Goal: Information Seeking & Learning: Check status

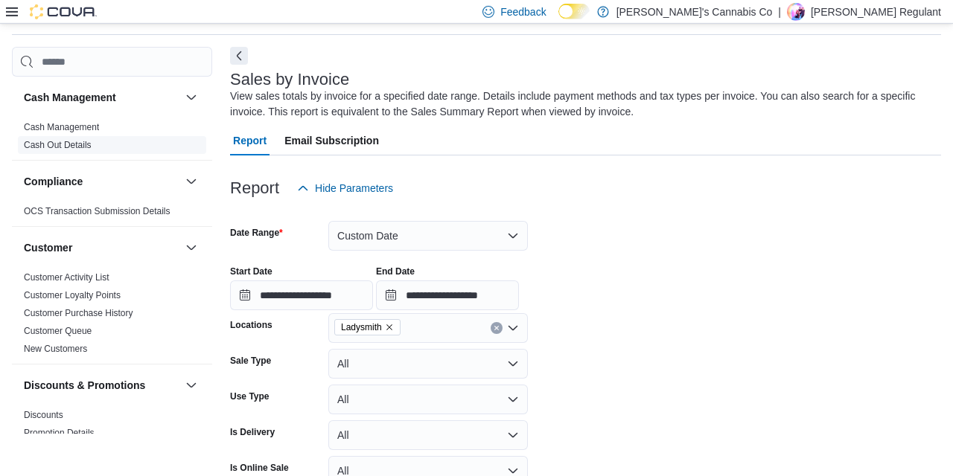
scroll to position [50, 0]
click at [65, 124] on link "Cash Management" at bounding box center [61, 126] width 75 height 10
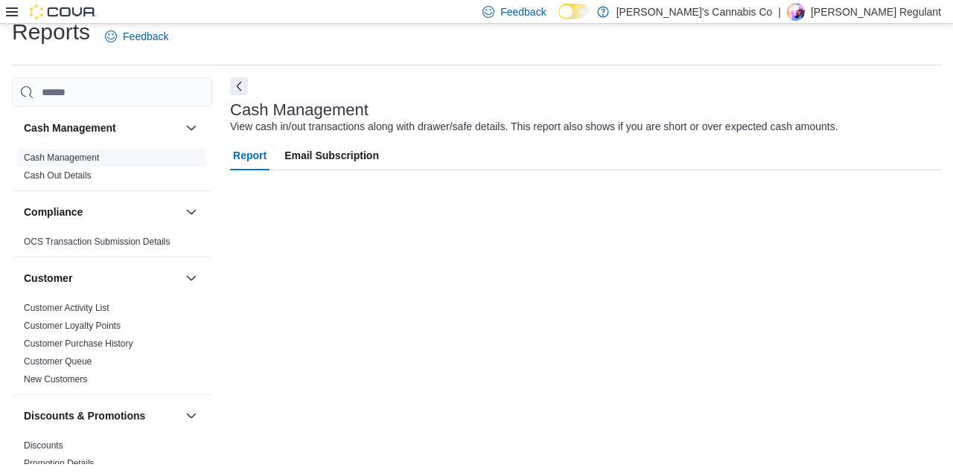
scroll to position [19, 0]
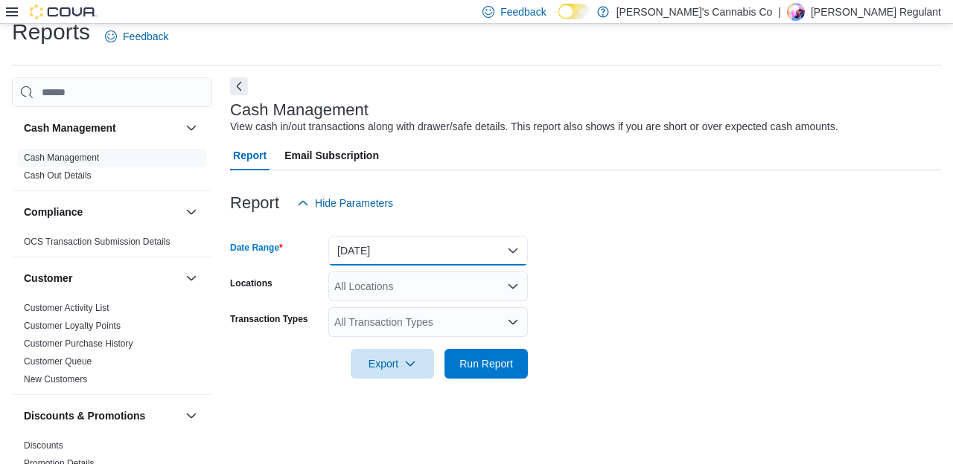
click at [367, 246] on button "Today" at bounding box center [427, 251] width 199 height 30
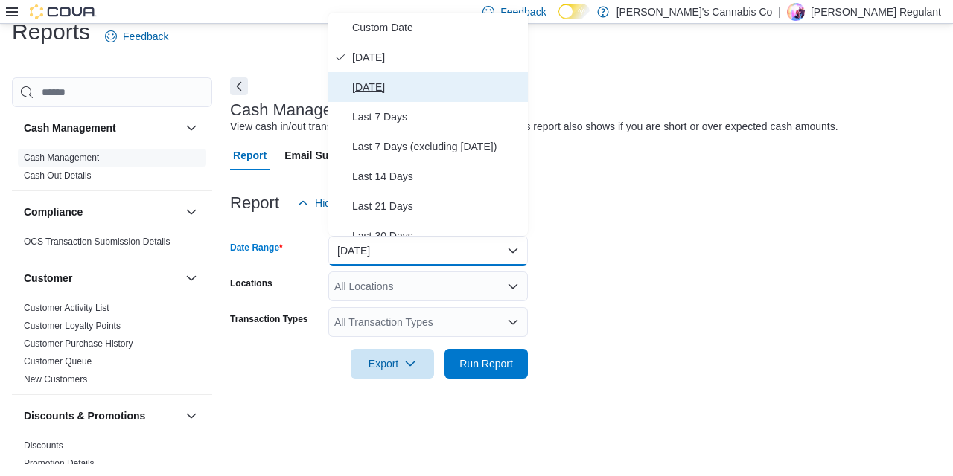
click at [383, 87] on span "Yesterday" at bounding box center [437, 87] width 170 height 18
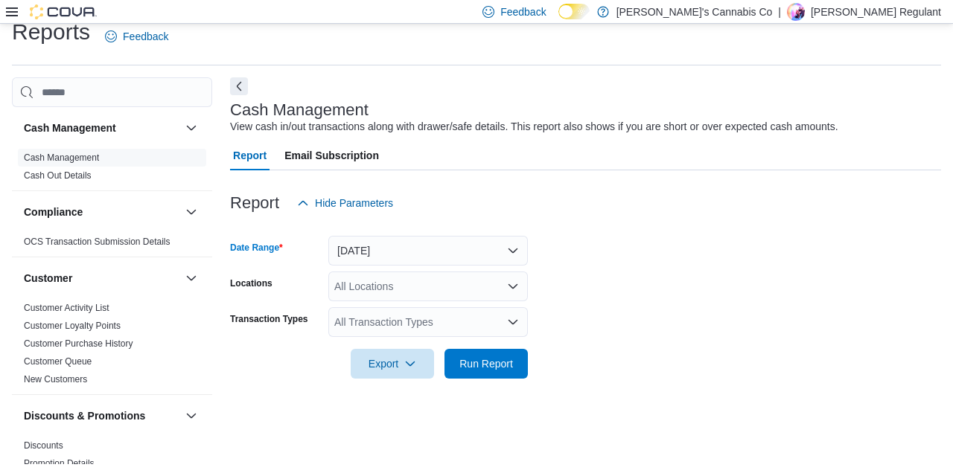
click at [394, 283] on div "All Locations" at bounding box center [427, 287] width 199 height 30
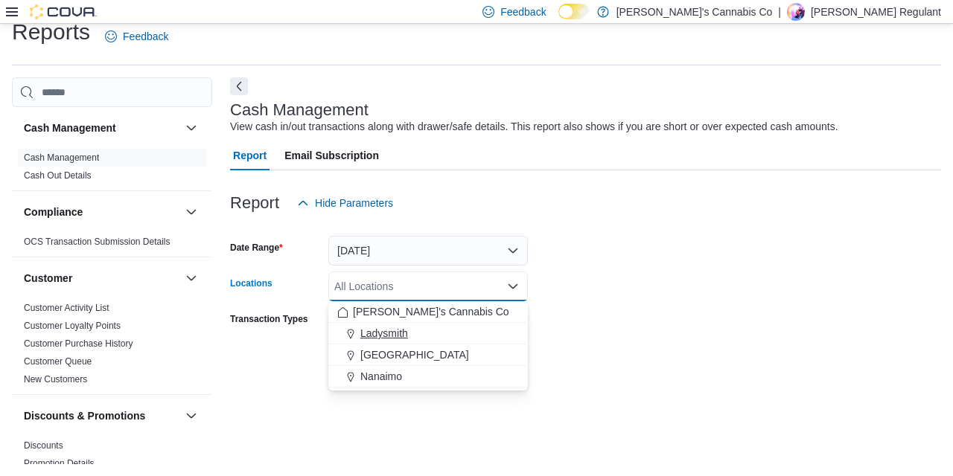
click at [403, 327] on span "Ladysmith" at bounding box center [384, 333] width 48 height 15
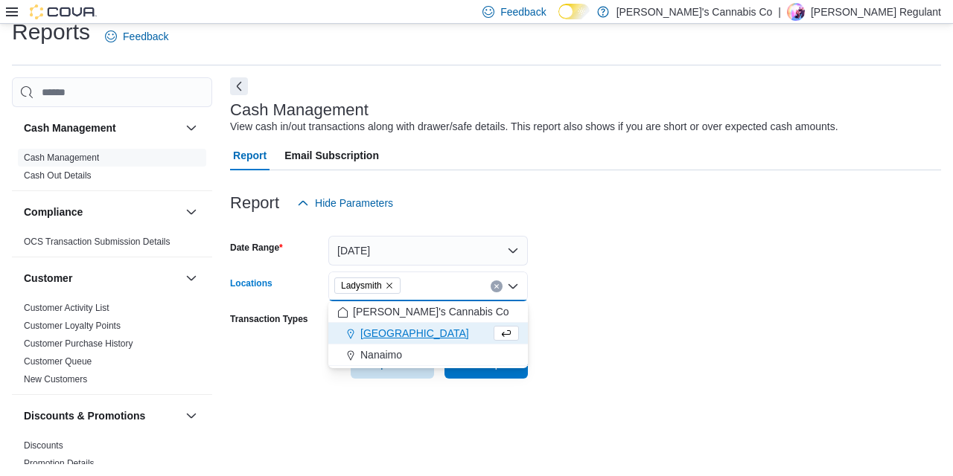
click at [637, 371] on form "Date Range Yesterday Locations Ladysmith Combo box. Selected. Ladysmith. Press …" at bounding box center [585, 298] width 711 height 161
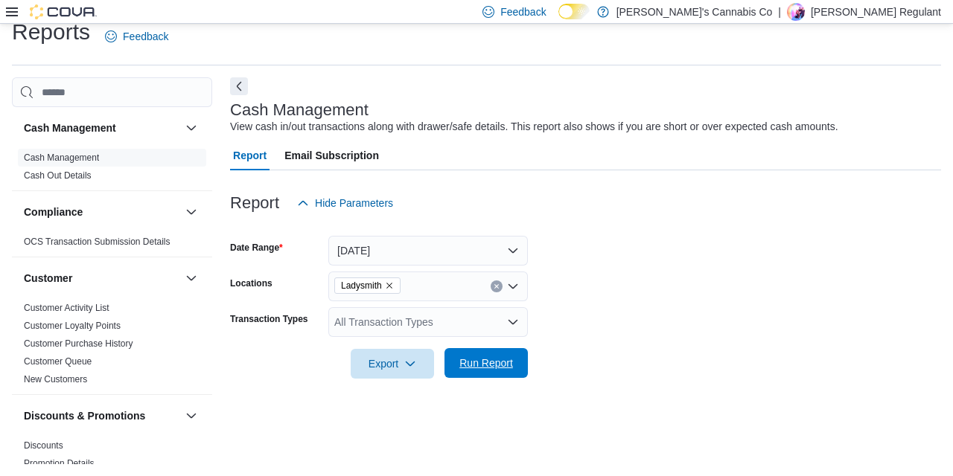
click at [498, 364] on span "Run Report" at bounding box center [486, 363] width 54 height 15
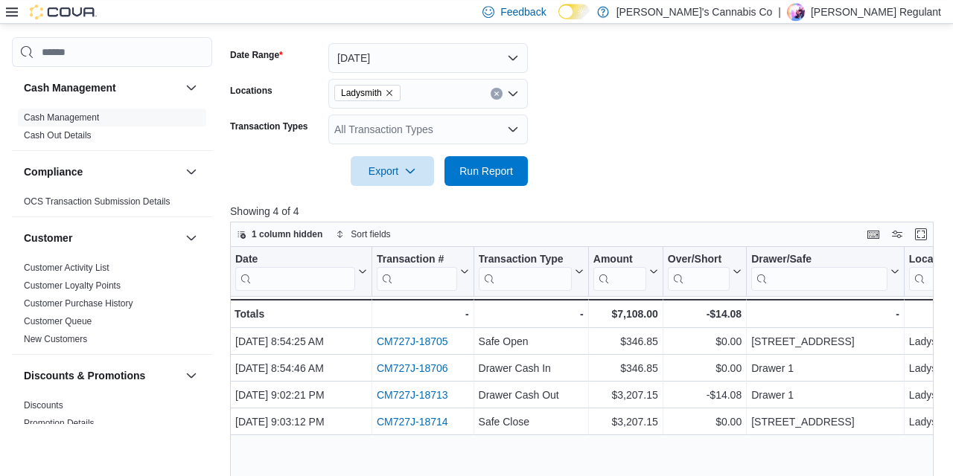
scroll to position [212, 0]
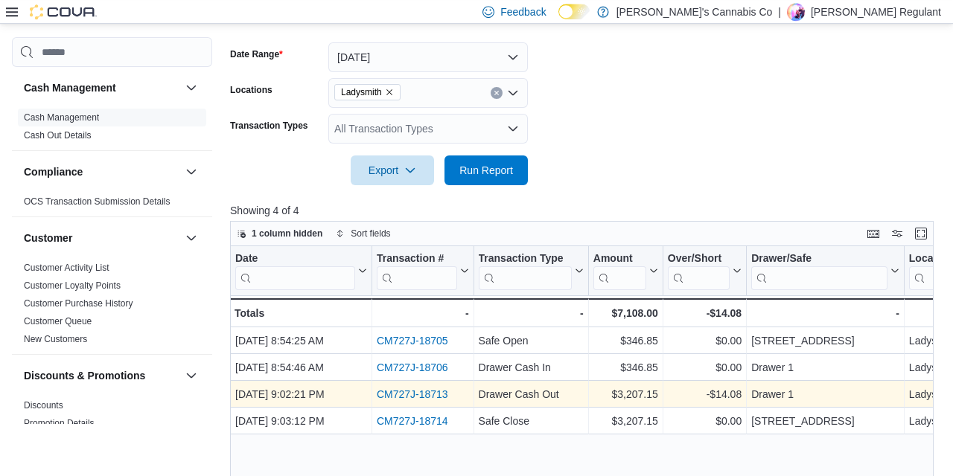
click at [415, 393] on link "CM727J-18713" at bounding box center [412, 395] width 71 height 12
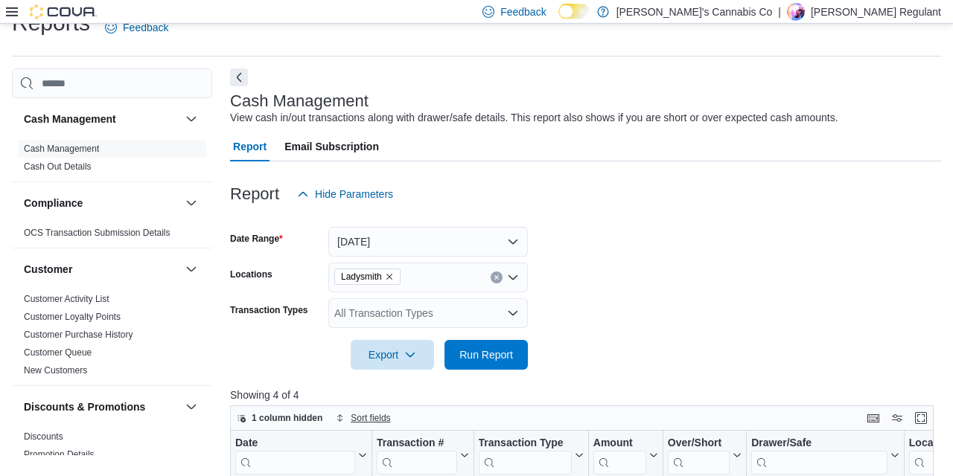
scroll to position [0, 0]
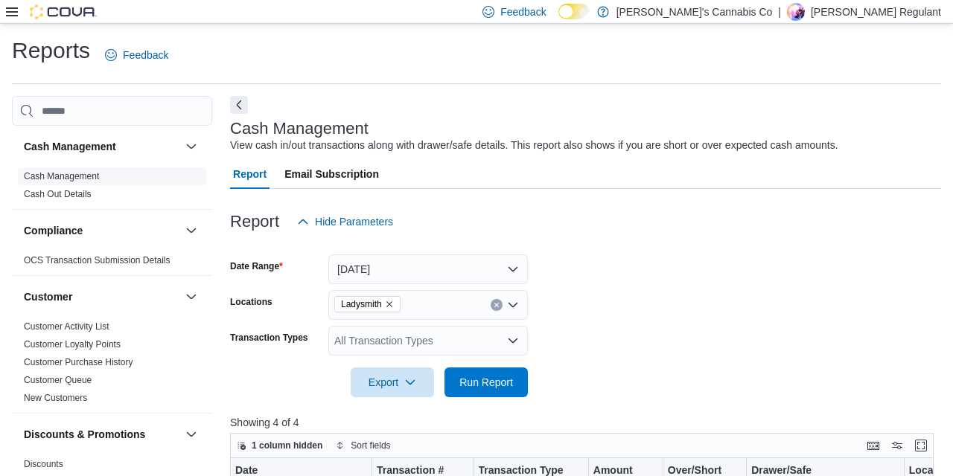
click at [79, 178] on link "Cash Management" at bounding box center [61, 176] width 75 height 10
click at [8, 1] on div at bounding box center [51, 11] width 91 height 23
click at [10, 9] on icon at bounding box center [12, 11] width 12 height 9
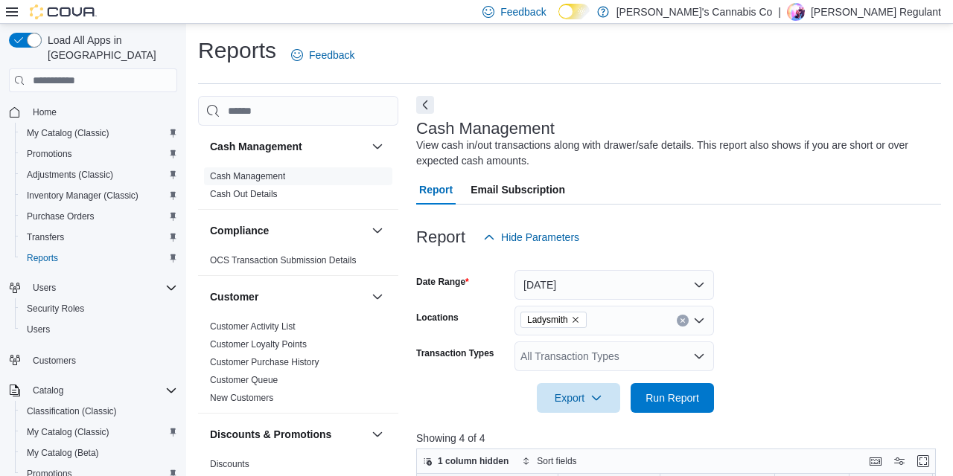
click at [16, 13] on icon at bounding box center [12, 12] width 12 height 12
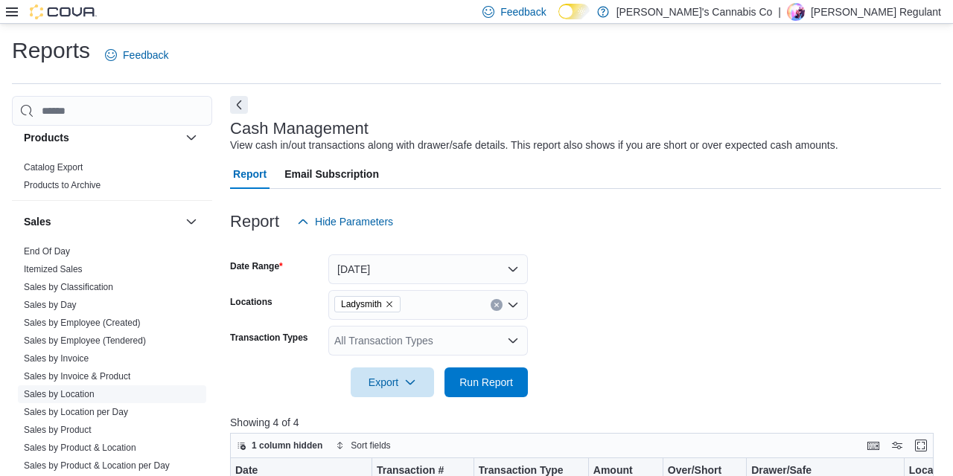
scroll to position [958, 0]
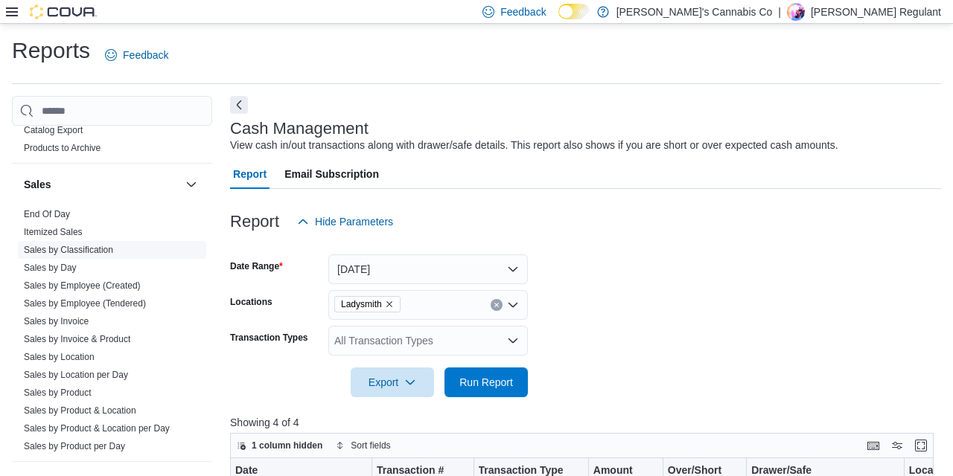
click at [61, 250] on link "Sales by Classification" at bounding box center [68, 250] width 89 height 10
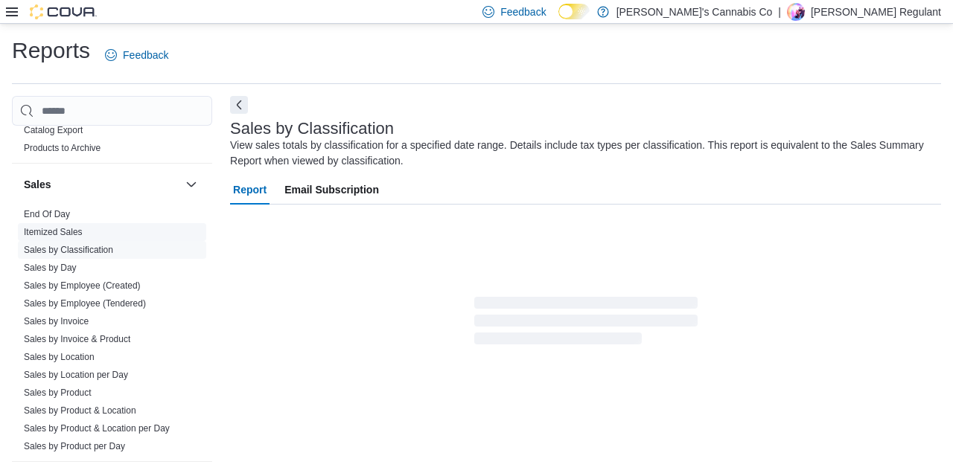
scroll to position [16, 0]
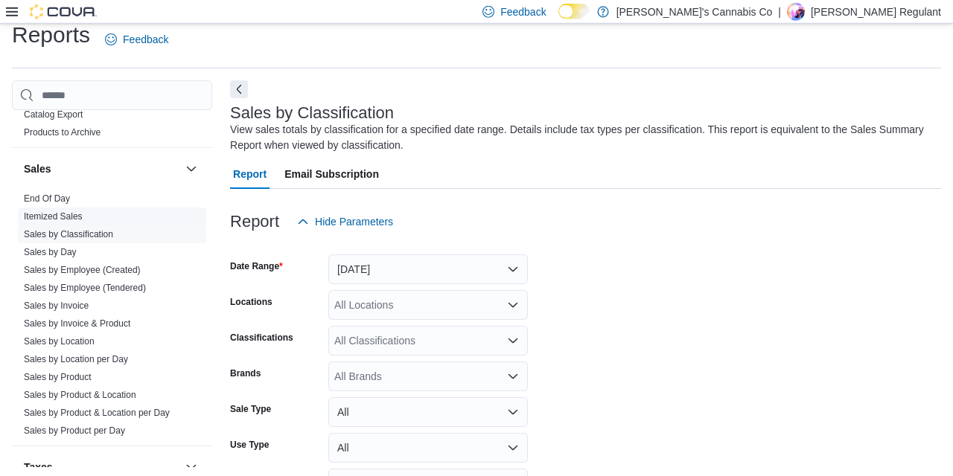
click at [51, 229] on span "Sales by Classification" at bounding box center [112, 235] width 188 height 18
click at [48, 212] on link "Itemized Sales" at bounding box center [53, 216] width 59 height 10
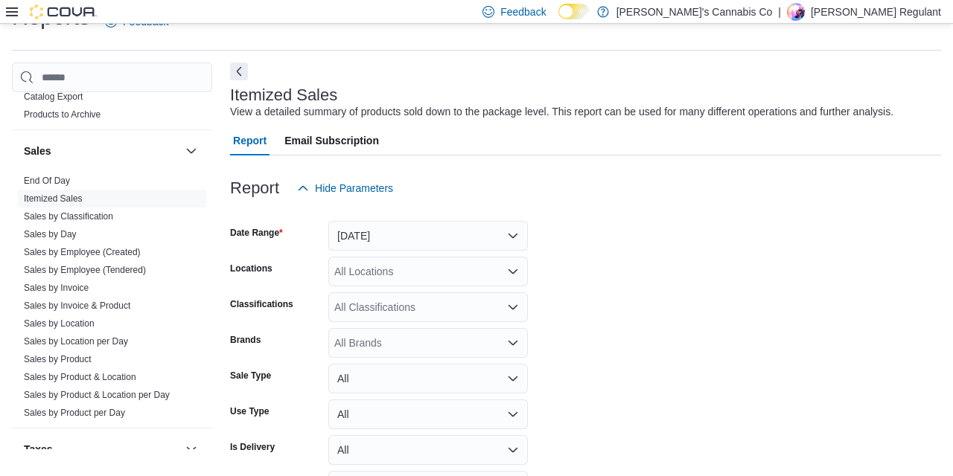
scroll to position [34, 0]
click at [383, 240] on button "Yesterday" at bounding box center [427, 235] width 199 height 30
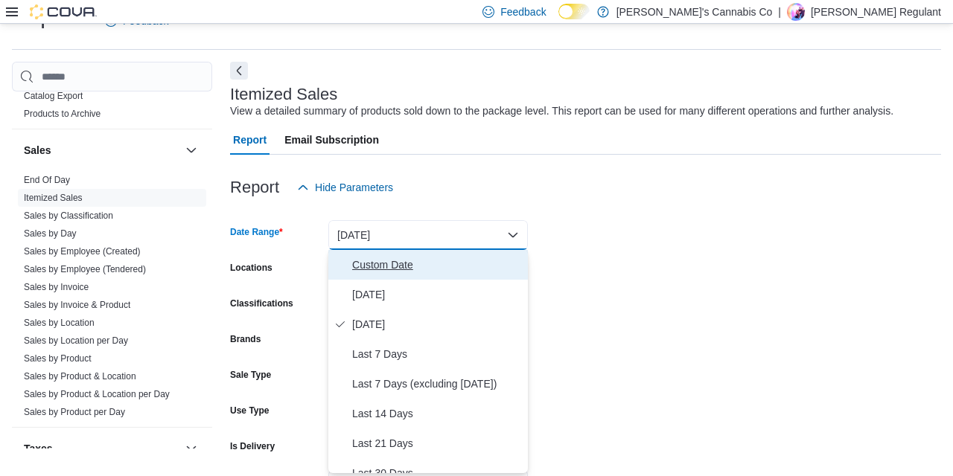
click at [397, 271] on span "Custom Date" at bounding box center [437, 265] width 170 height 18
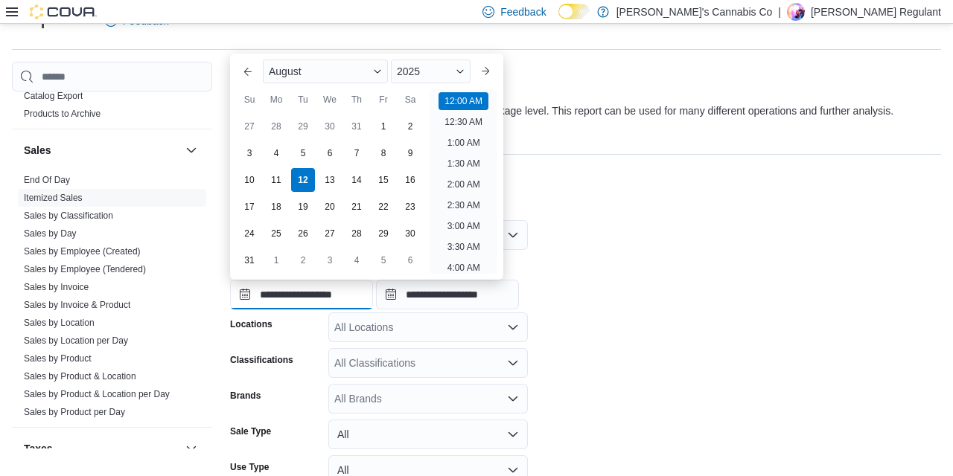
click at [294, 296] on input "**********" at bounding box center [301, 295] width 143 height 30
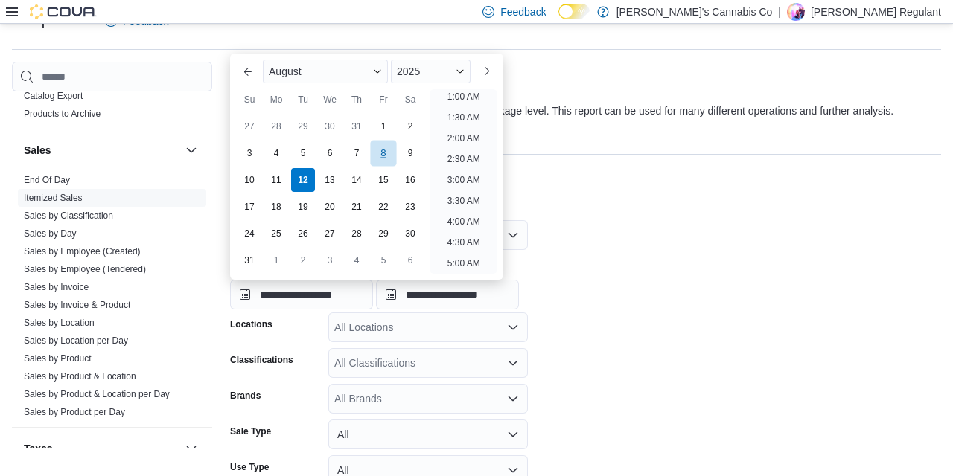
click at [379, 158] on div "8" at bounding box center [383, 153] width 26 height 26
type input "**********"
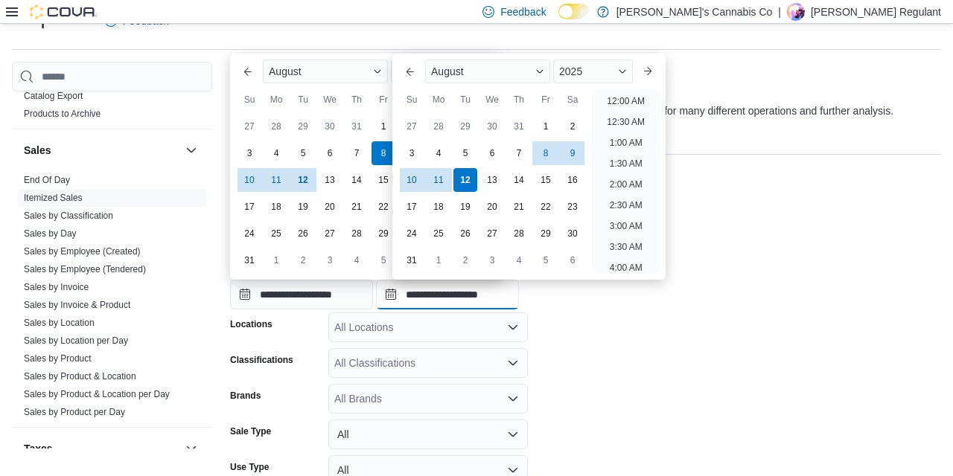
click at [468, 292] on input "**********" at bounding box center [447, 295] width 143 height 30
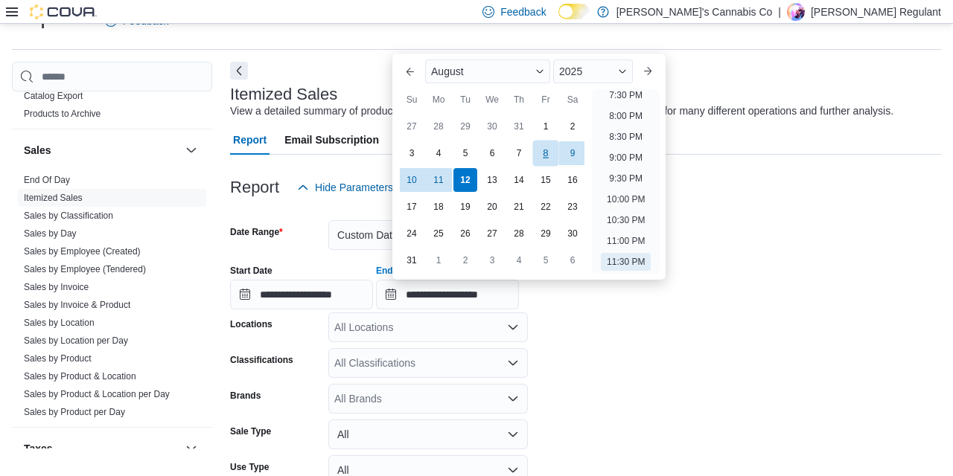
click at [540, 159] on div "8" at bounding box center [545, 153] width 26 height 26
type input "**********"
click at [699, 193] on div "Report Hide Parameters" at bounding box center [585, 188] width 711 height 30
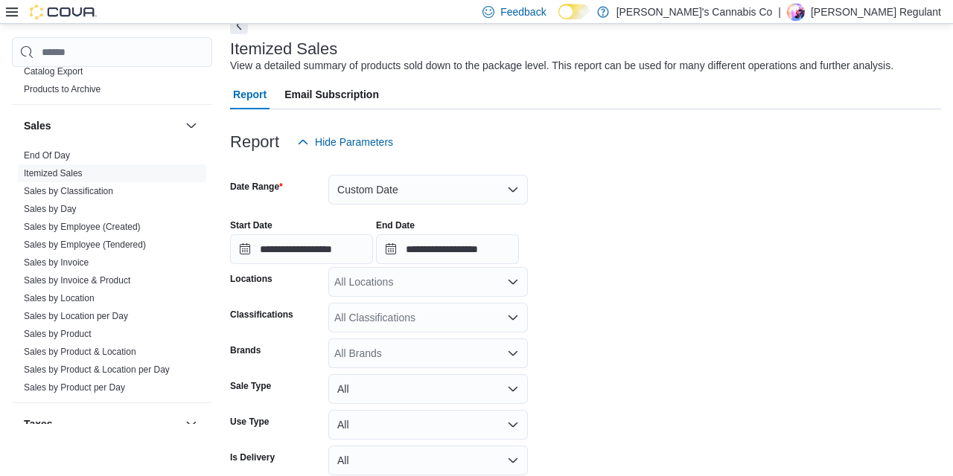
scroll to position [98, 0]
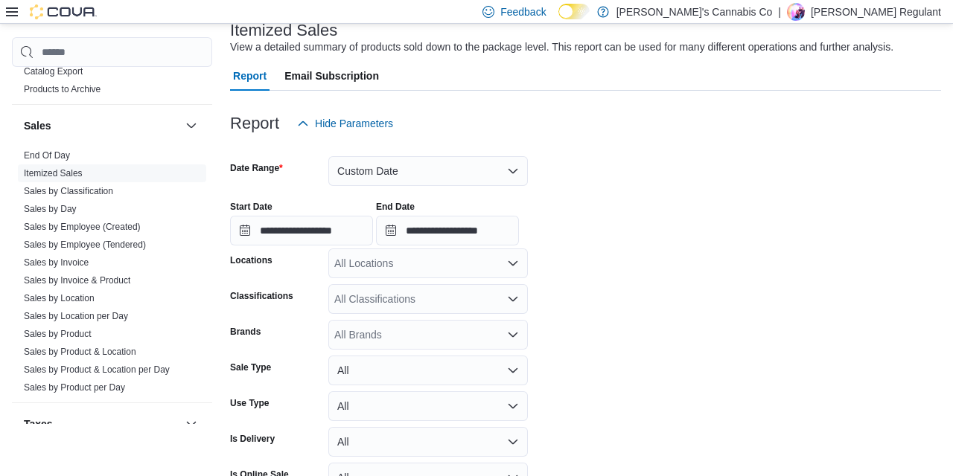
click at [410, 261] on div "All Locations" at bounding box center [427, 264] width 199 height 30
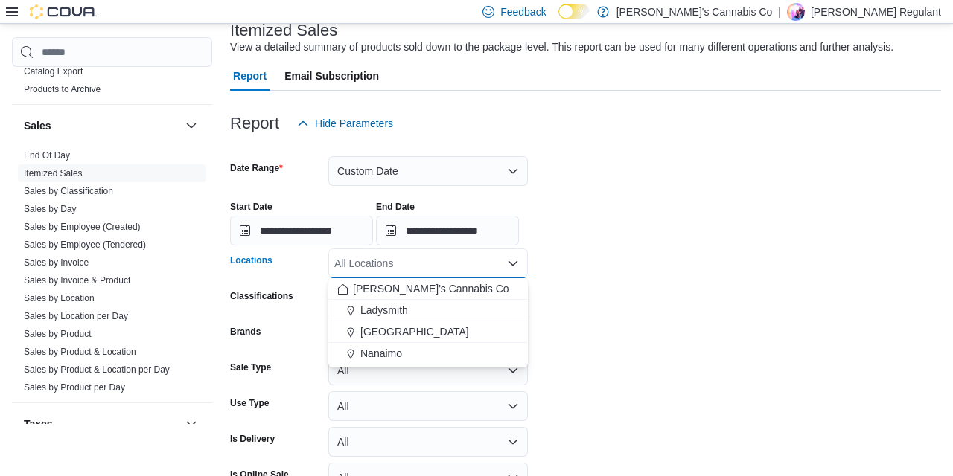
click at [418, 308] on div "Ladysmith" at bounding box center [428, 310] width 182 height 15
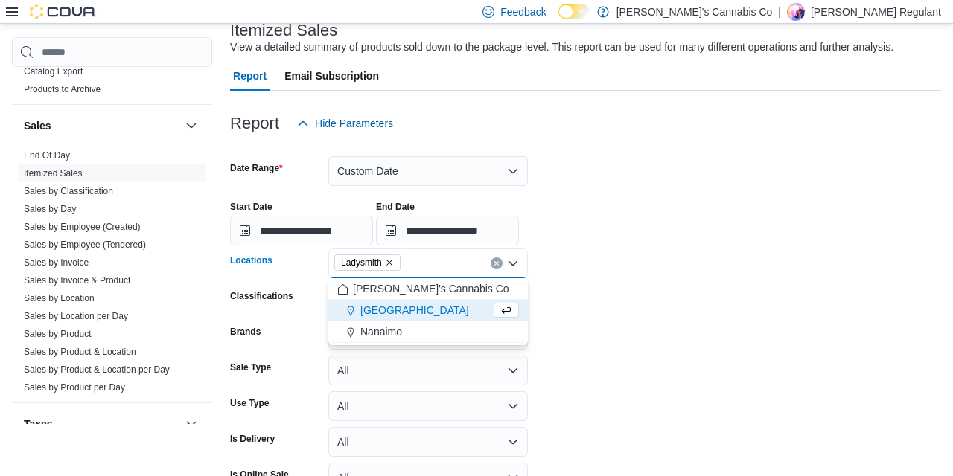
click at [607, 321] on form "**********" at bounding box center [585, 336] width 711 height 396
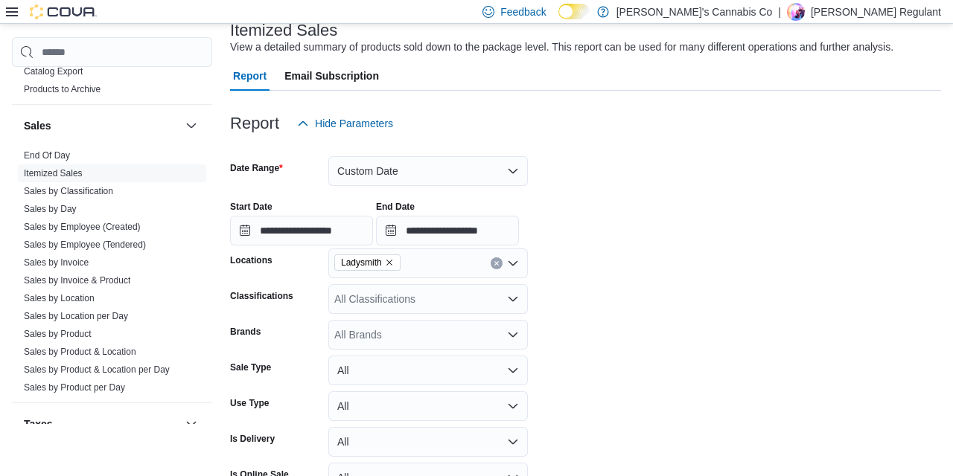
scroll to position [186, 0]
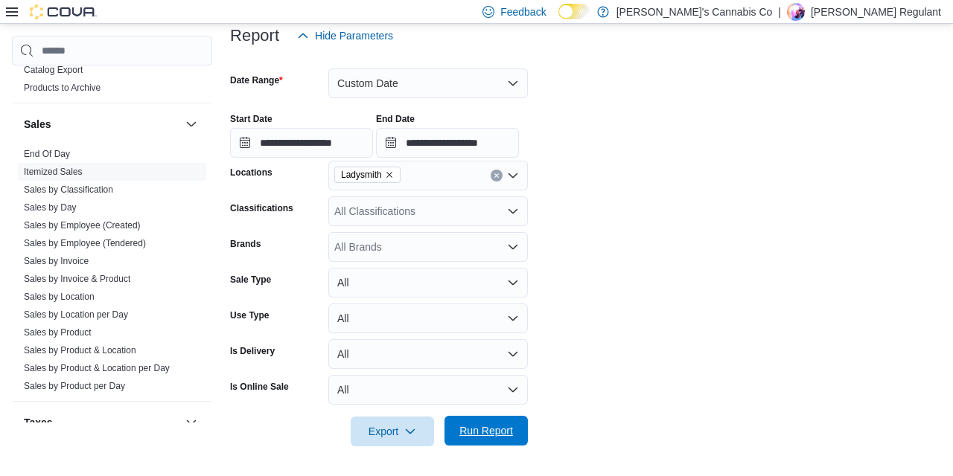
click at [499, 431] on span "Run Report" at bounding box center [486, 431] width 54 height 15
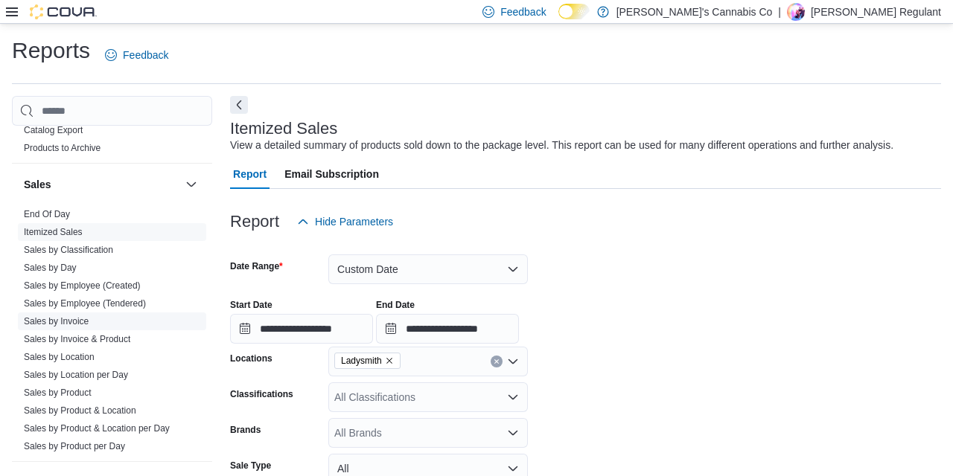
click at [63, 321] on link "Sales by Invoice" at bounding box center [56, 321] width 65 height 10
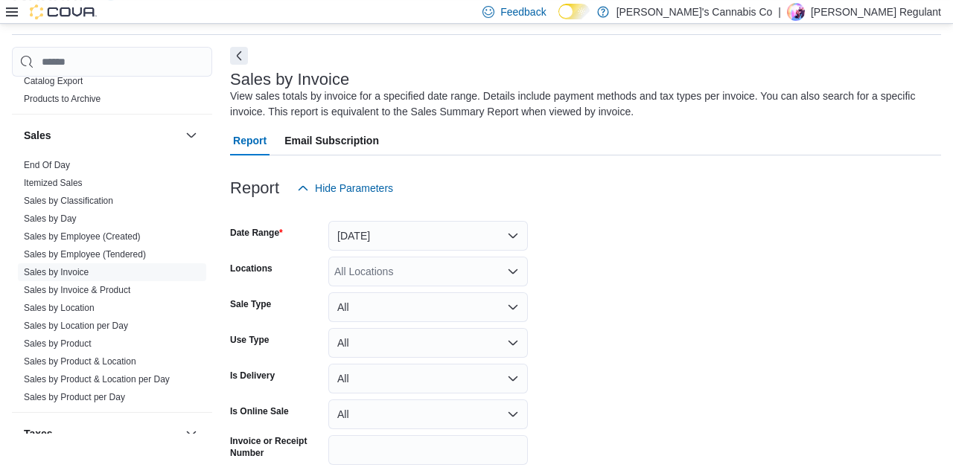
scroll to position [50, 0]
click at [407, 239] on button "Yesterday" at bounding box center [427, 235] width 199 height 30
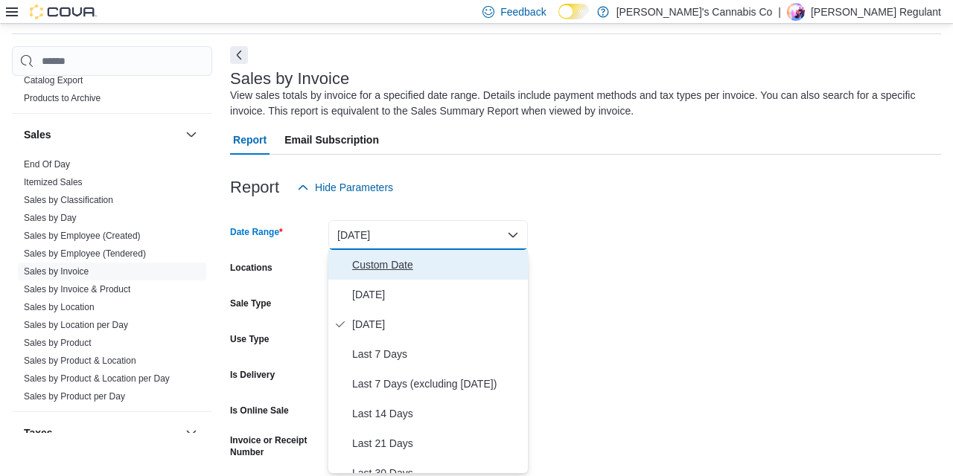
click at [392, 272] on span "Custom Date" at bounding box center [437, 265] width 170 height 18
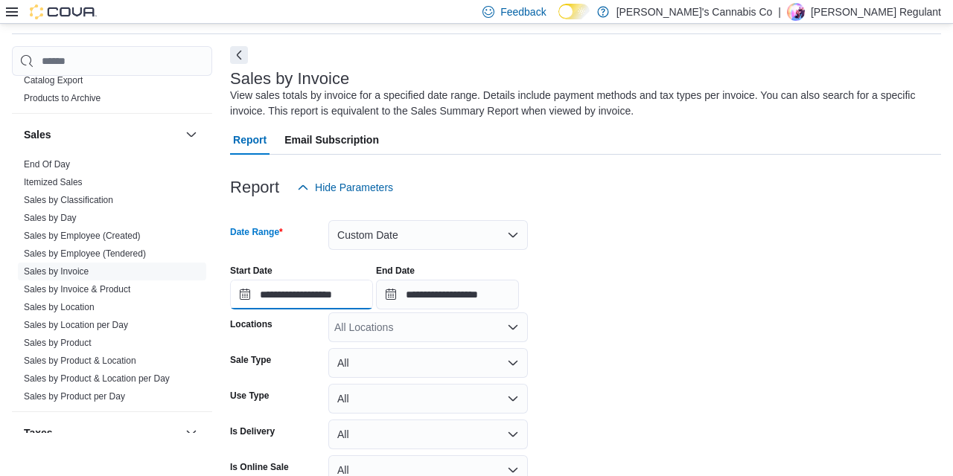
click at [311, 296] on input "**********" at bounding box center [301, 295] width 143 height 30
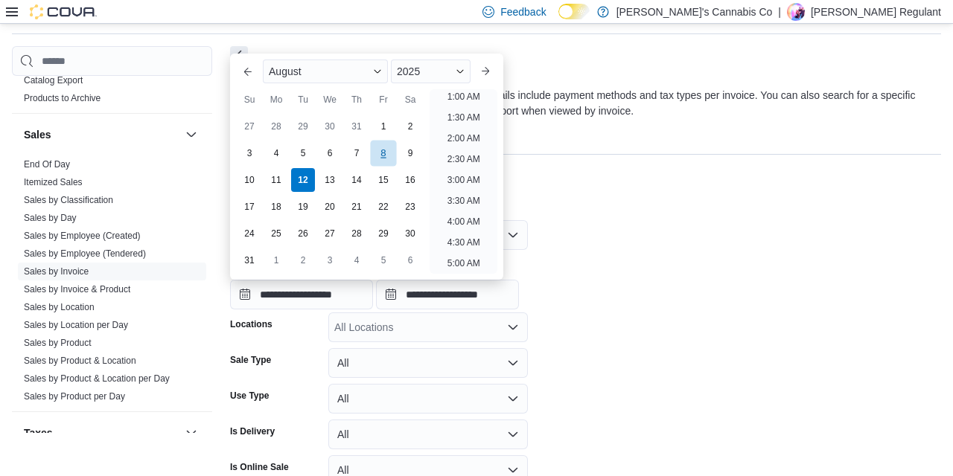
click at [392, 157] on div "8" at bounding box center [383, 153] width 26 height 26
type input "**********"
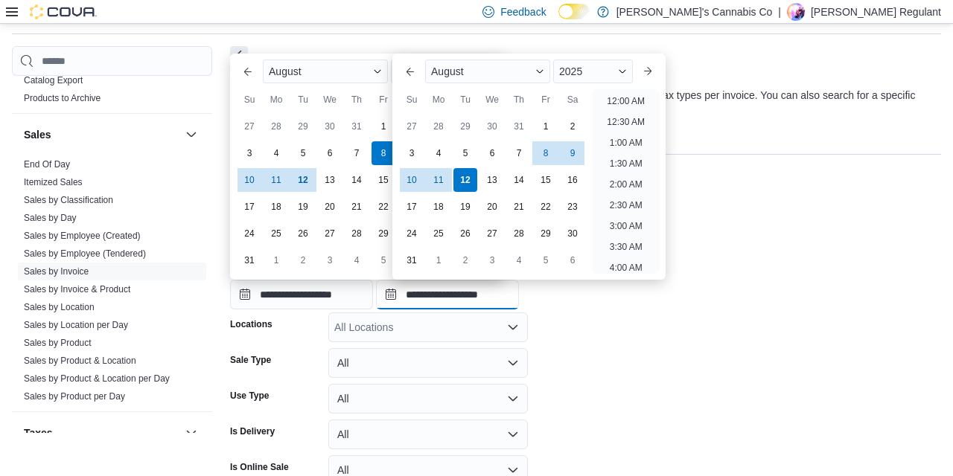
click at [463, 288] on input "**********" at bounding box center [447, 295] width 143 height 30
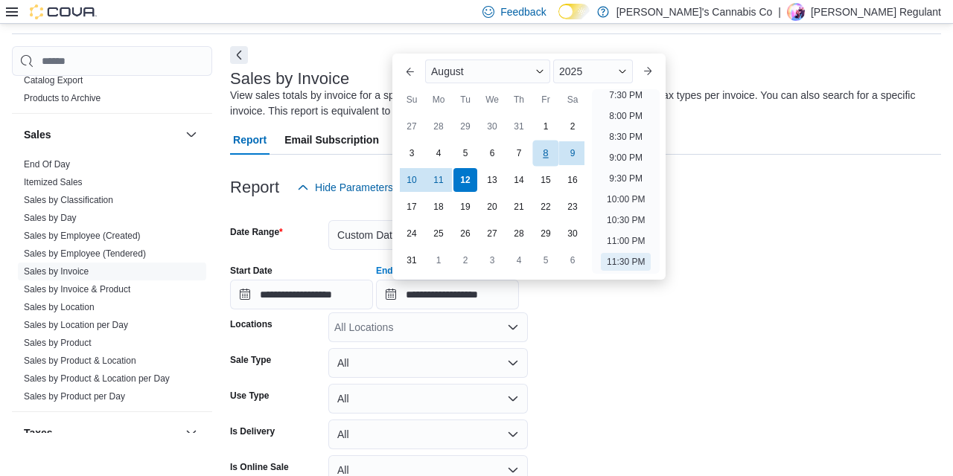
click at [549, 159] on div "8" at bounding box center [545, 153] width 26 height 26
type input "**********"
click at [752, 226] on form "**********" at bounding box center [585, 382] width 711 height 360
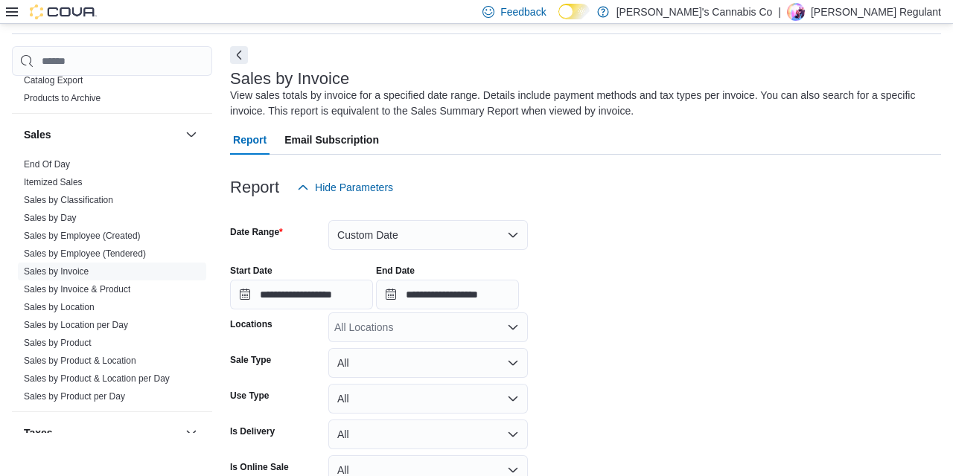
click at [438, 322] on div "All Locations" at bounding box center [427, 328] width 199 height 30
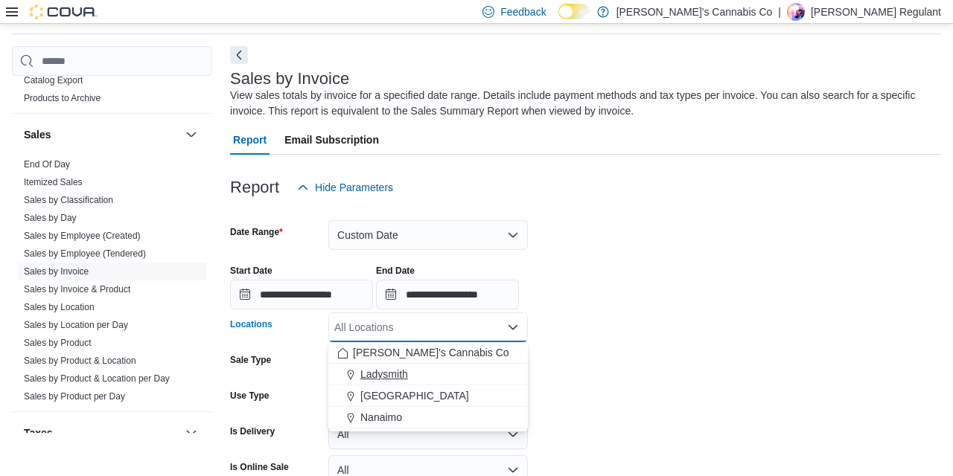
click at [403, 369] on span "Ladysmith" at bounding box center [384, 374] width 48 height 15
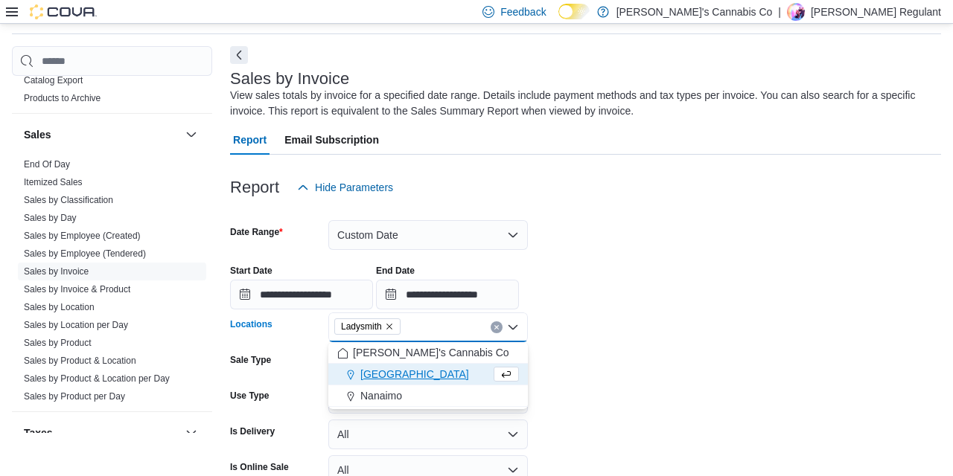
click at [616, 305] on div "**********" at bounding box center [585, 281] width 711 height 57
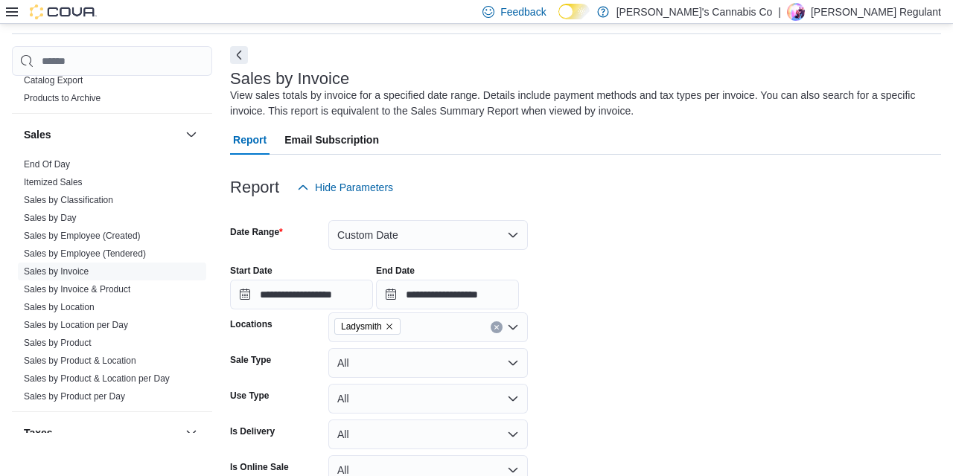
scroll to position [166, 0]
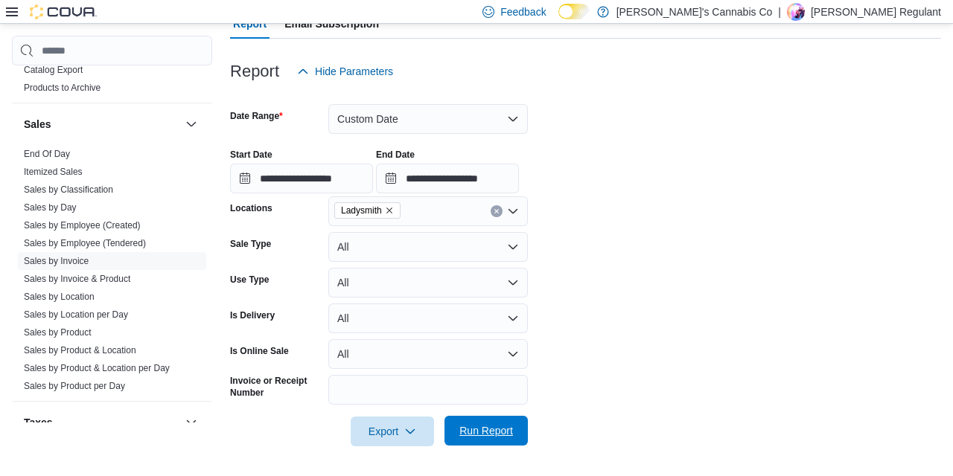
click at [470, 429] on span "Run Report" at bounding box center [486, 431] width 54 height 15
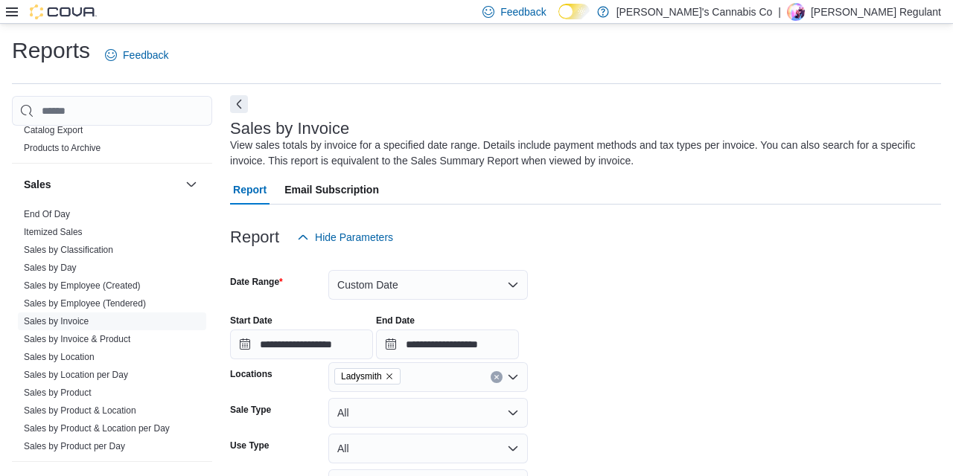
click at [242, 106] on button "Next" at bounding box center [239, 104] width 18 height 18
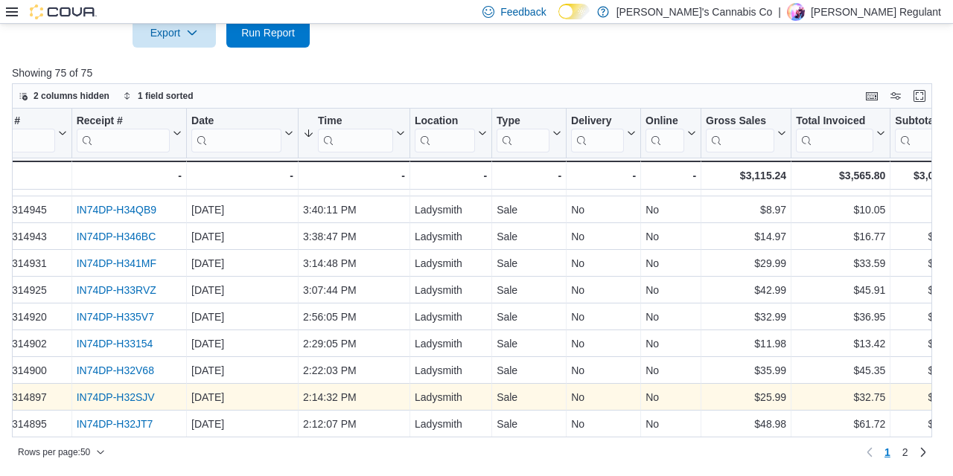
scroll to position [1092, 17]
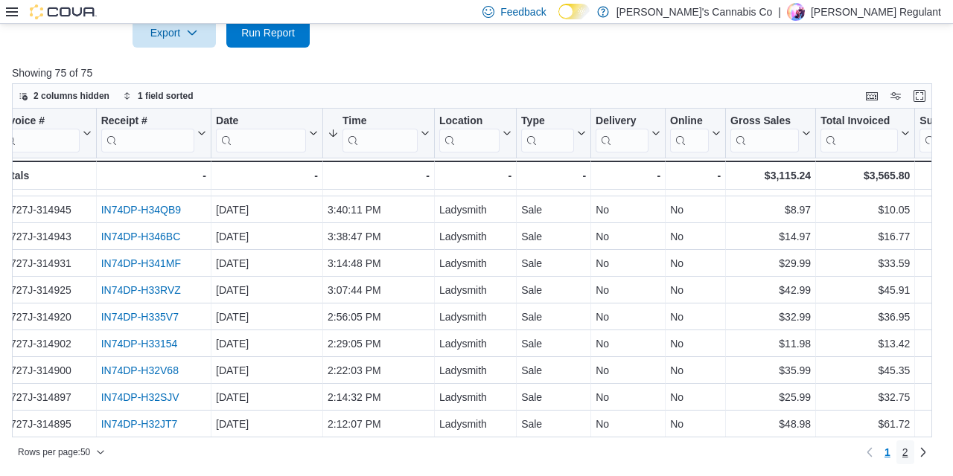
click at [907, 455] on span "2" at bounding box center [905, 452] width 6 height 15
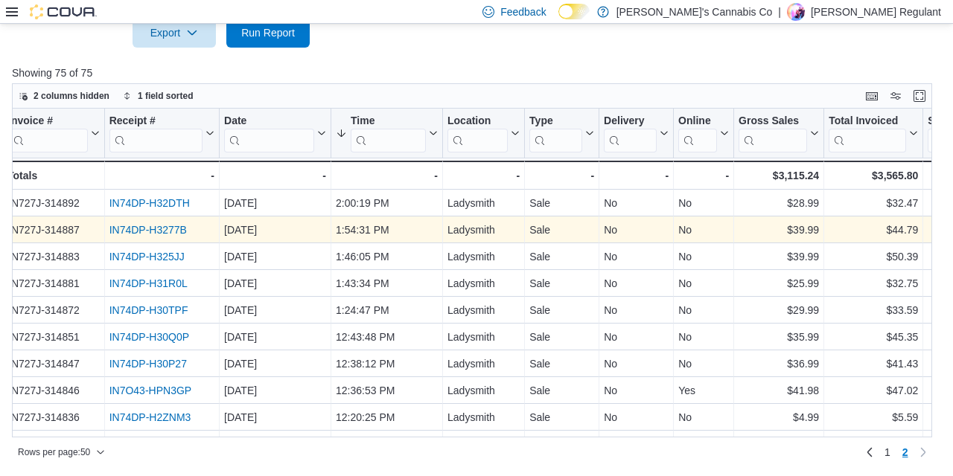
scroll to position [0, 10]
click at [902, 228] on div "$44.79" at bounding box center [871, 230] width 89 height 18
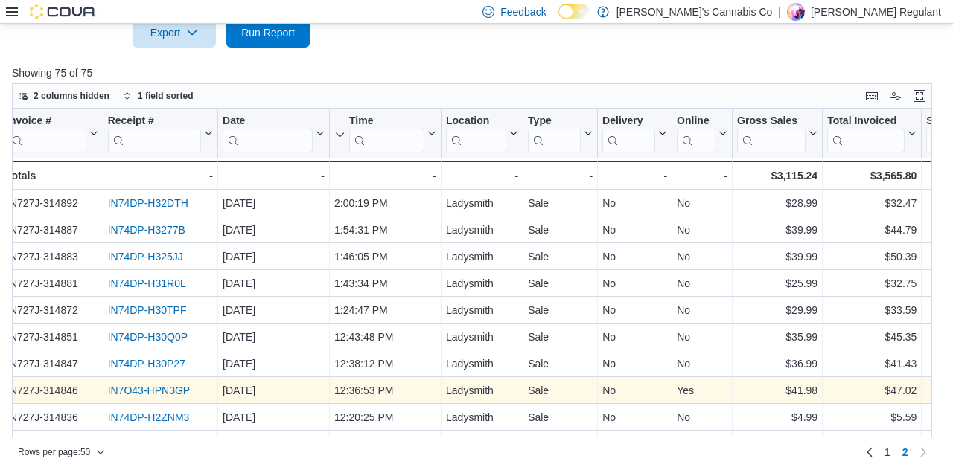
click at [135, 394] on link "IN7O43-HPN3GP" at bounding box center [149, 391] width 82 height 12
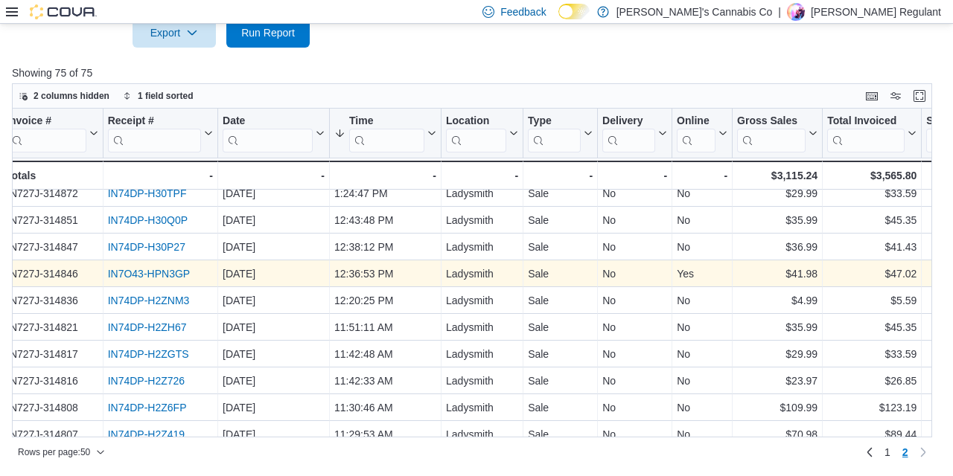
scroll to position [120, 10]
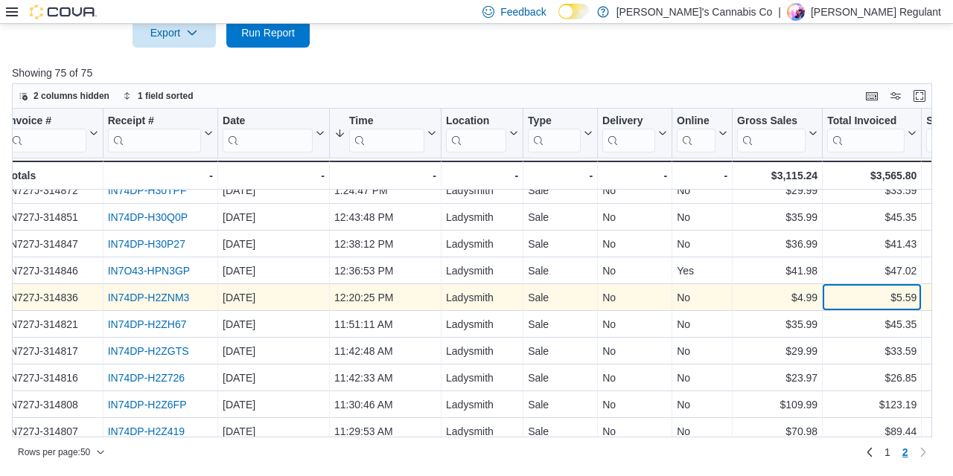
click at [883, 300] on div "$5.59" at bounding box center [871, 298] width 89 height 18
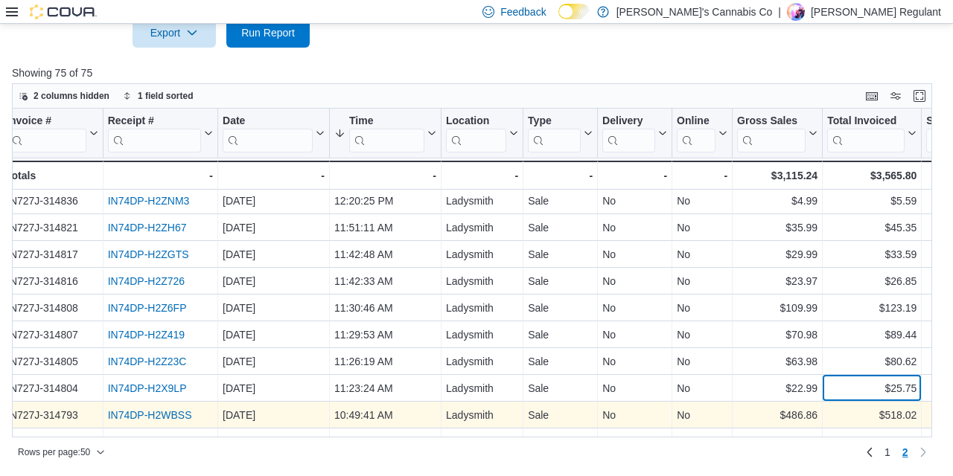
scroll to position [252, 10]
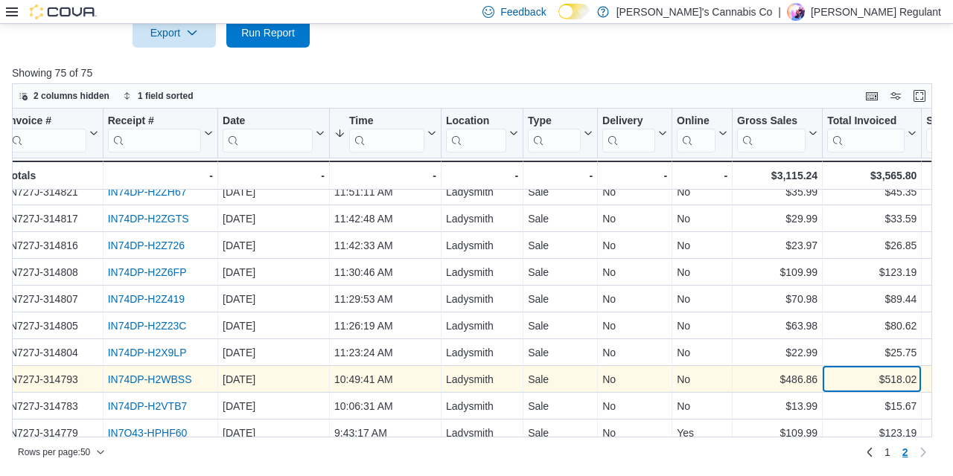
click at [886, 374] on div "$518.02" at bounding box center [871, 380] width 89 height 18
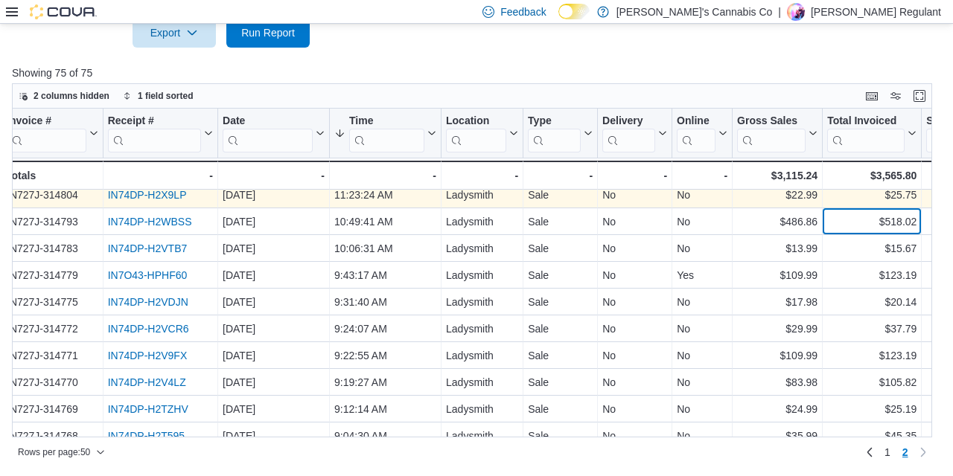
scroll to position [412, 10]
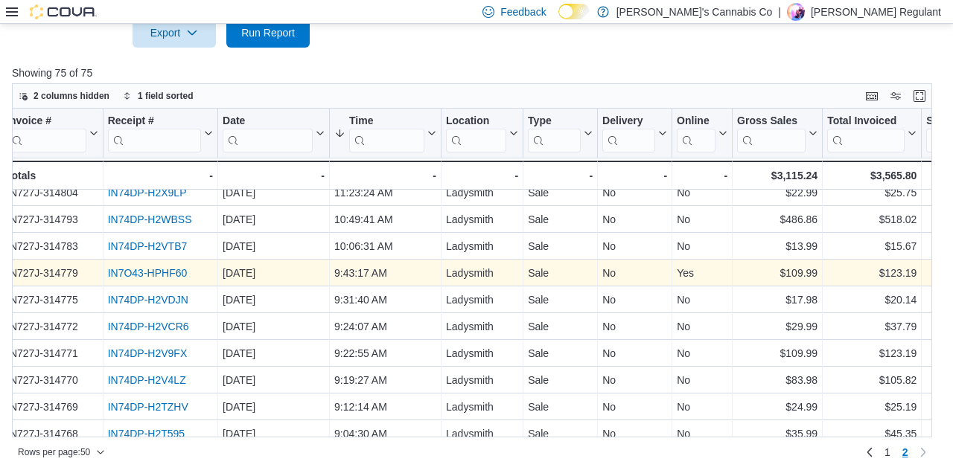
click at [149, 267] on link "IN7O43-HPHF60" at bounding box center [148, 273] width 80 height 12
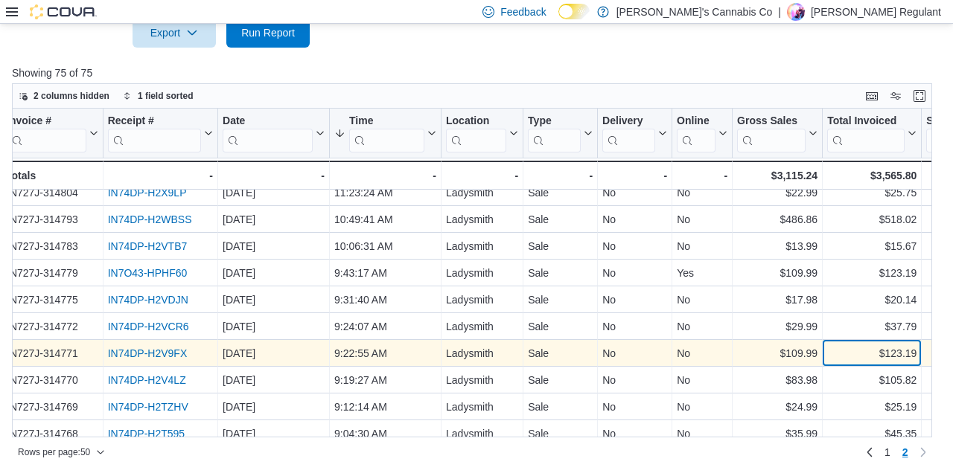
click at [892, 362] on div "$123.19" at bounding box center [871, 354] width 89 height 18
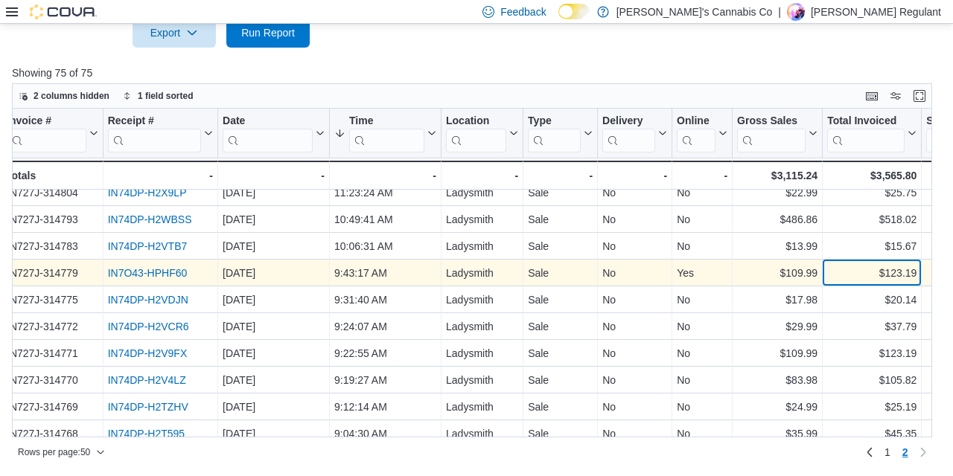
click at [878, 274] on div "$123.19" at bounding box center [871, 273] width 89 height 18
click at [169, 272] on link "IN7O43-HPHF60" at bounding box center [148, 273] width 80 height 12
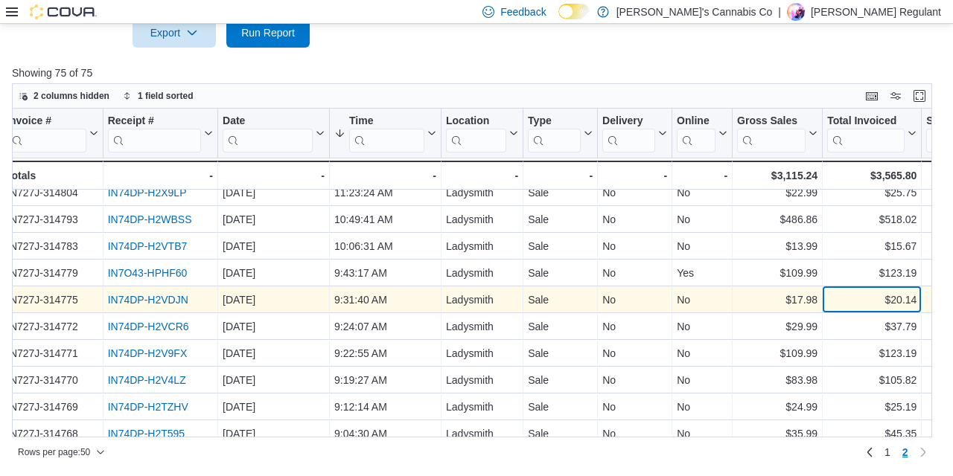
click at [893, 298] on div "$20.14" at bounding box center [871, 300] width 89 height 18
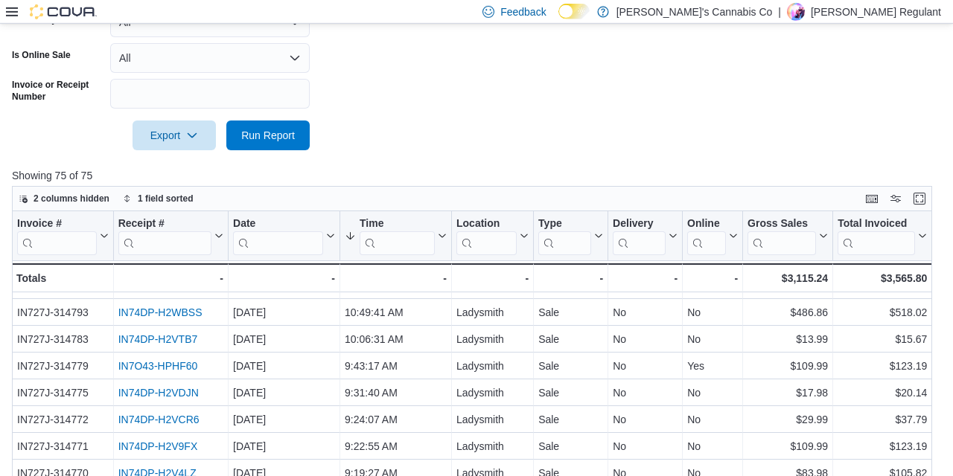
scroll to position [565, 0]
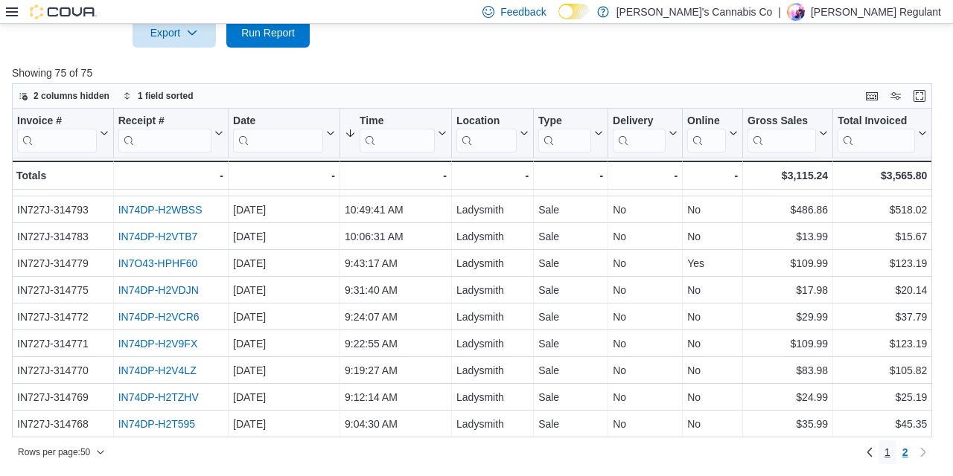
click at [887, 456] on span "1" at bounding box center [887, 452] width 6 height 15
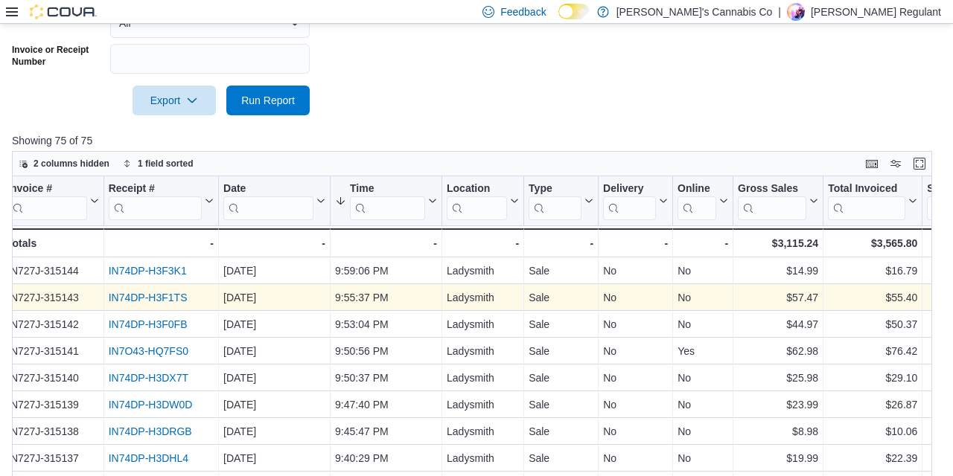
scroll to position [498, 0]
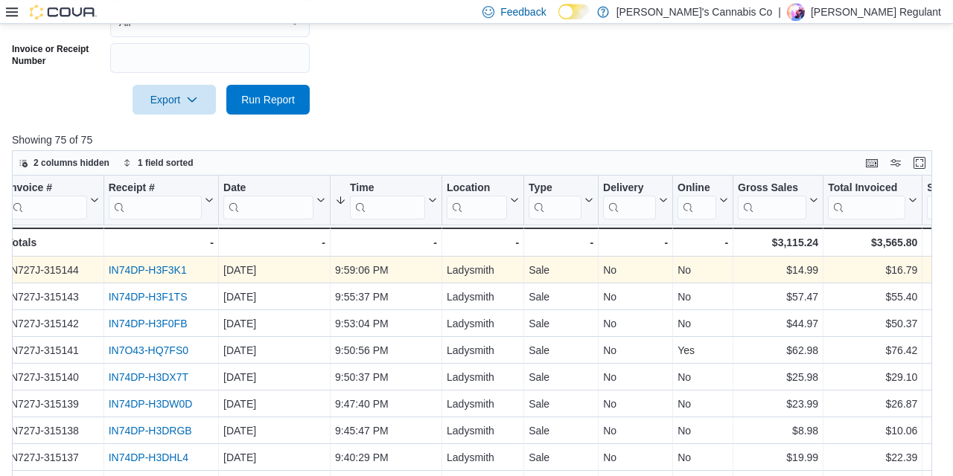
click at [147, 275] on link "IN74DP-H3F3K1" at bounding box center [148, 270] width 78 height 12
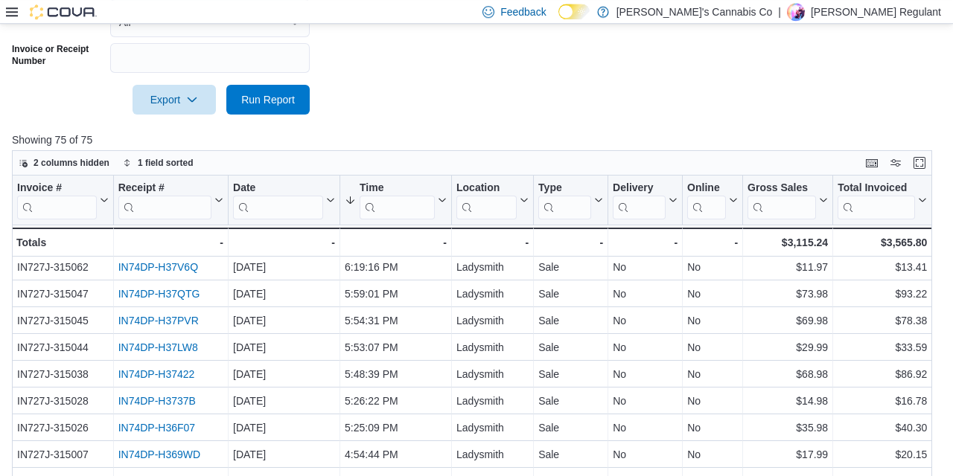
scroll to position [673, 0]
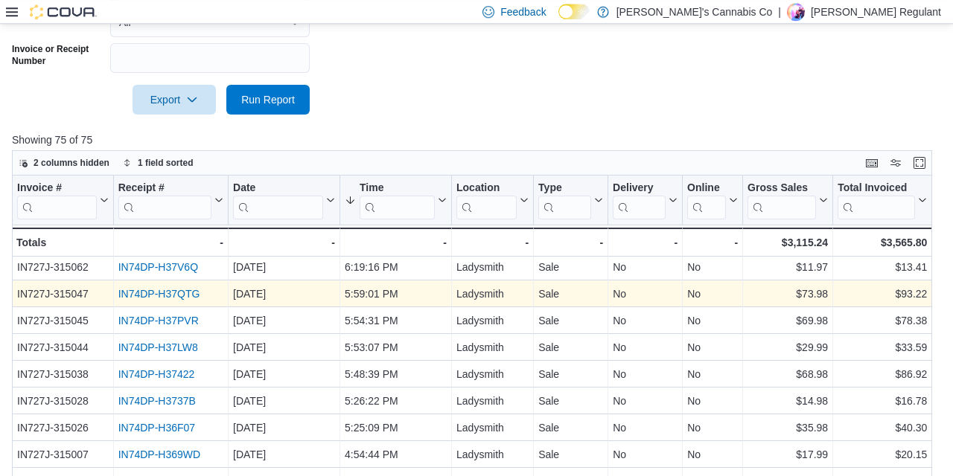
click at [188, 293] on link "IN74DP-H37QTG" at bounding box center [159, 294] width 82 height 12
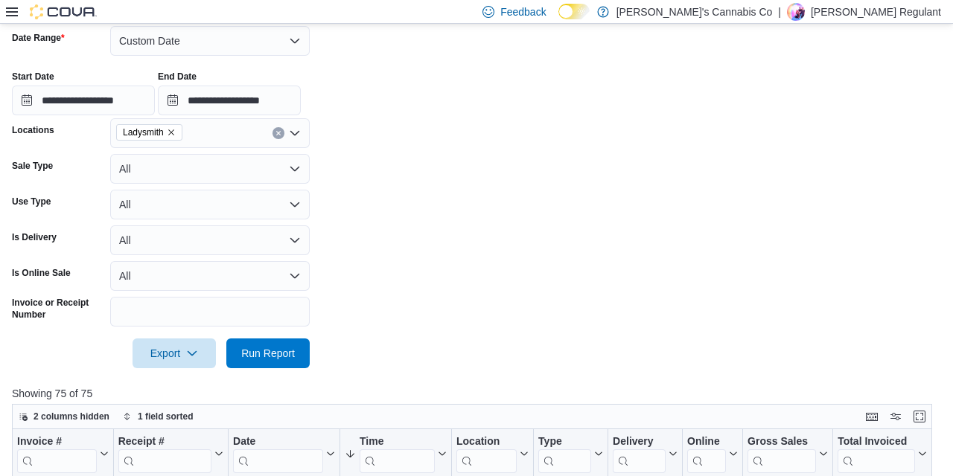
scroll to position [240, 0]
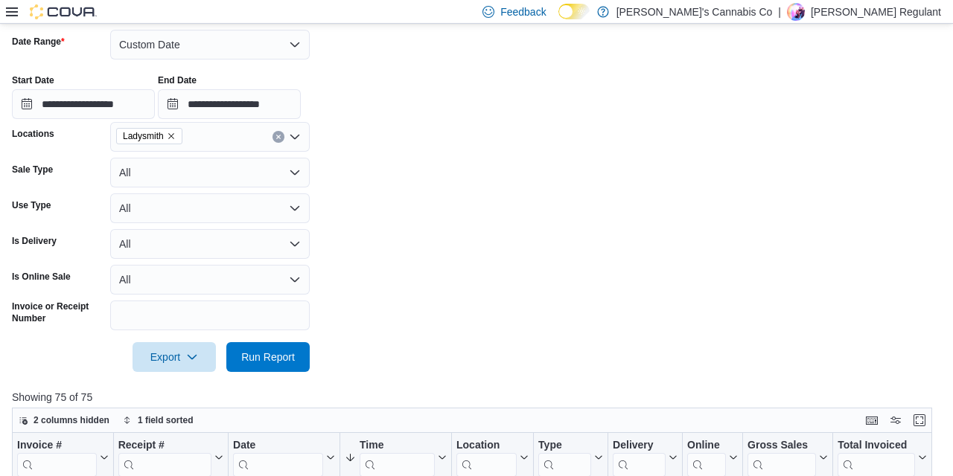
click at [348, 102] on div "**********" at bounding box center [476, 91] width 929 height 57
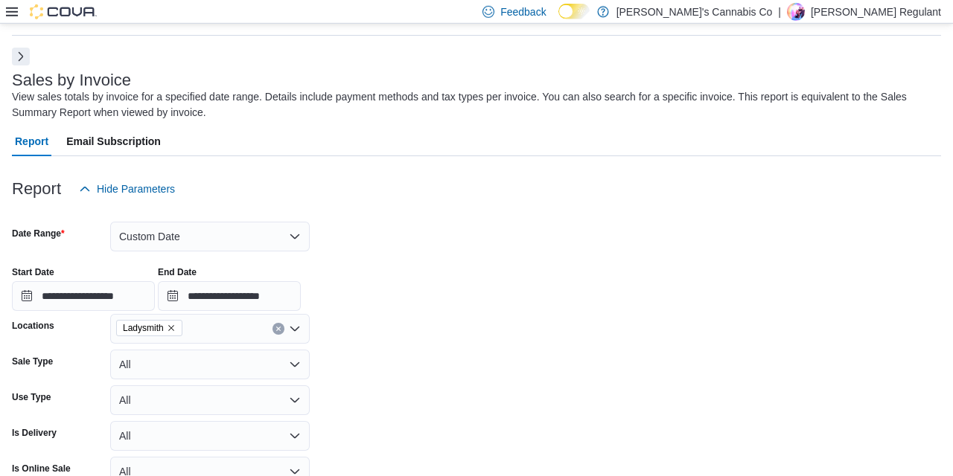
scroll to position [0, 0]
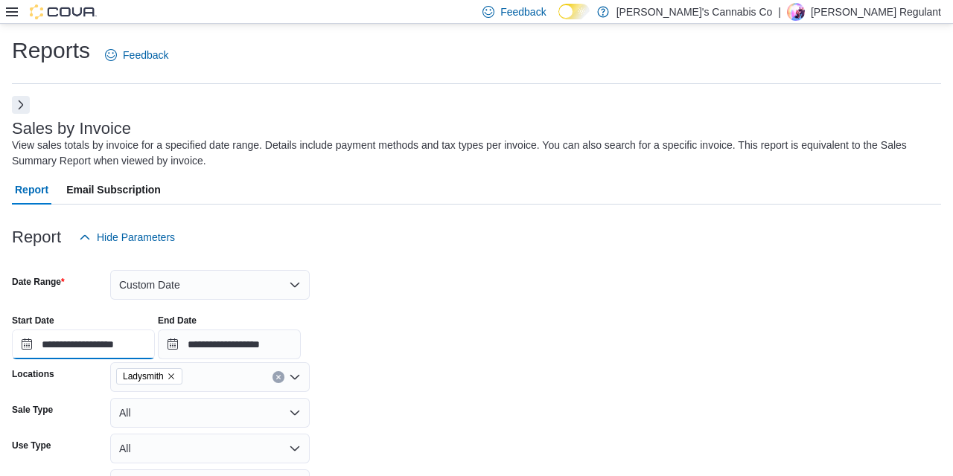
click at [98, 342] on input "**********" at bounding box center [83, 345] width 143 height 30
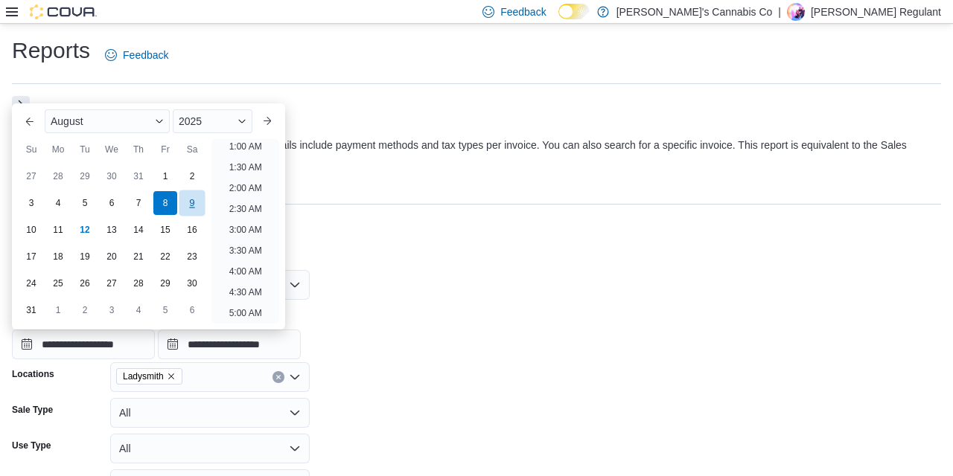
click at [188, 203] on div "9" at bounding box center [192, 203] width 26 height 26
type input "**********"
click at [249, 336] on input "**********" at bounding box center [229, 345] width 143 height 30
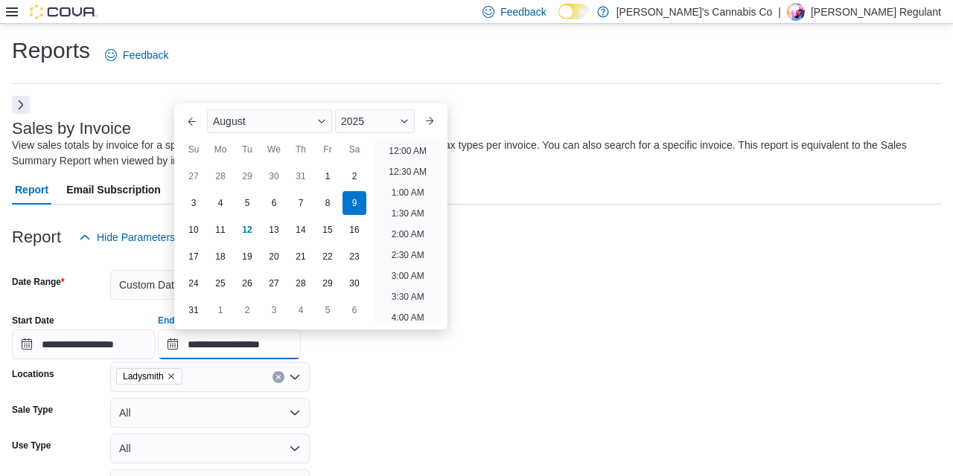
scroll to position [819, 0]
click at [508, 261] on div at bounding box center [476, 261] width 929 height 18
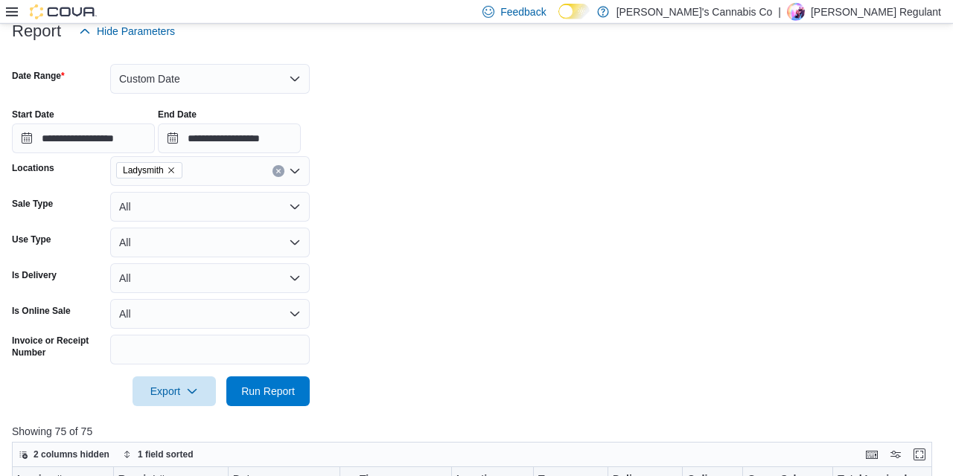
scroll to position [207, 0]
click at [274, 398] on span "Run Report" at bounding box center [267, 390] width 65 height 30
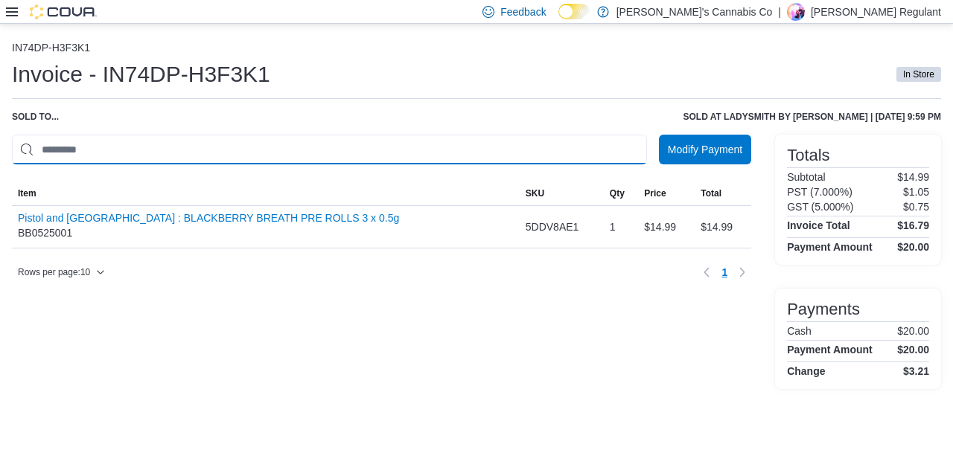
click at [495, 161] on input "This is a search bar. As you type, the results lower in the page will automatic…" at bounding box center [329, 150] width 635 height 30
click at [503, 80] on div "Invoice - IN74DP-H3F3K1 In Store" at bounding box center [476, 75] width 929 height 30
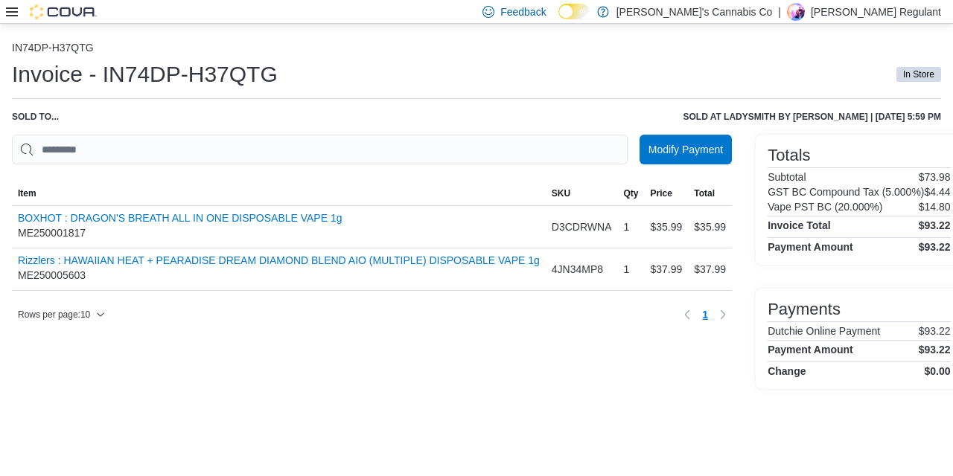
click at [394, 127] on div "IN74DP-H37QTG Invoice - IN74DP-H37QTG In Store Sold to ... Sold at Ladysmith by…" at bounding box center [476, 216] width 929 height 348
click at [690, 159] on span "Modify Payment" at bounding box center [685, 149] width 74 height 30
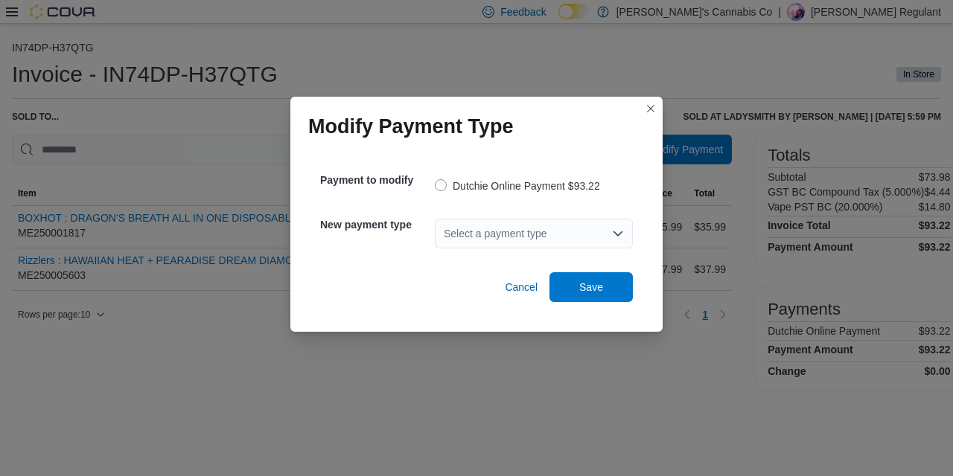
click at [568, 230] on div "Select a payment type" at bounding box center [534, 234] width 198 height 30
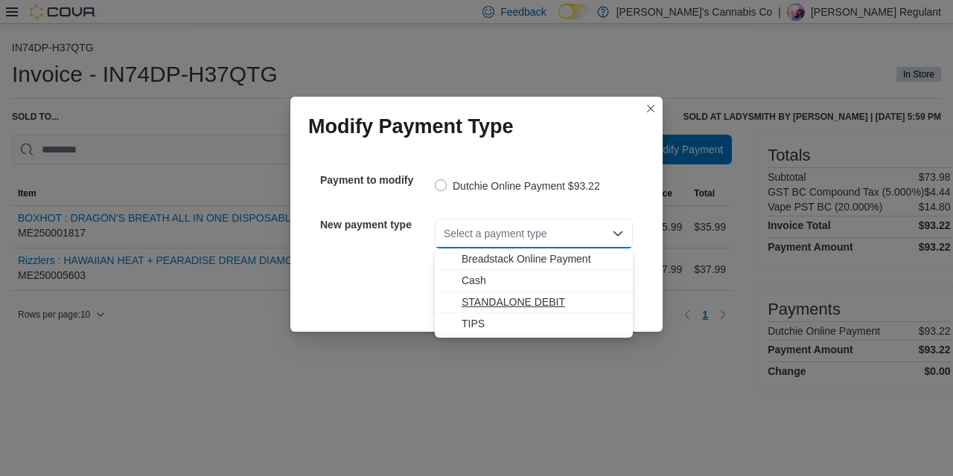
click at [551, 304] on span "STANDALONE DEBIT" at bounding box center [542, 302] width 162 height 15
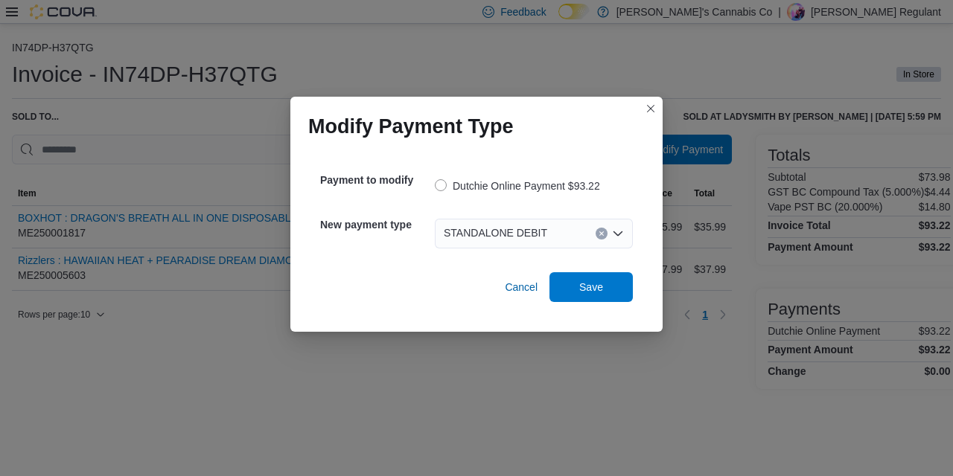
click at [551, 304] on div "Payment to modify Dutchie Online Payment $93.22 New payment type STANDALONE DEB…" at bounding box center [476, 232] width 336 height 164
click at [608, 287] on span "Save" at bounding box center [590, 287] width 65 height 30
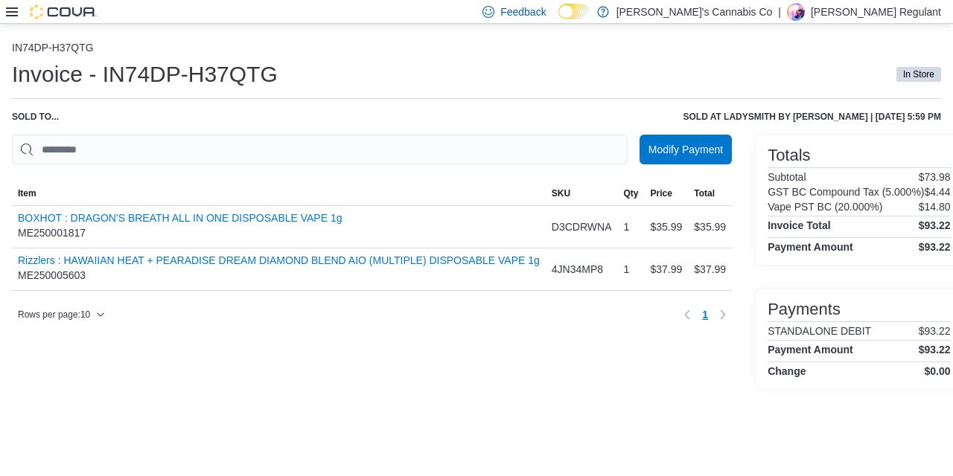
click at [7, 10] on icon at bounding box center [12, 12] width 12 height 12
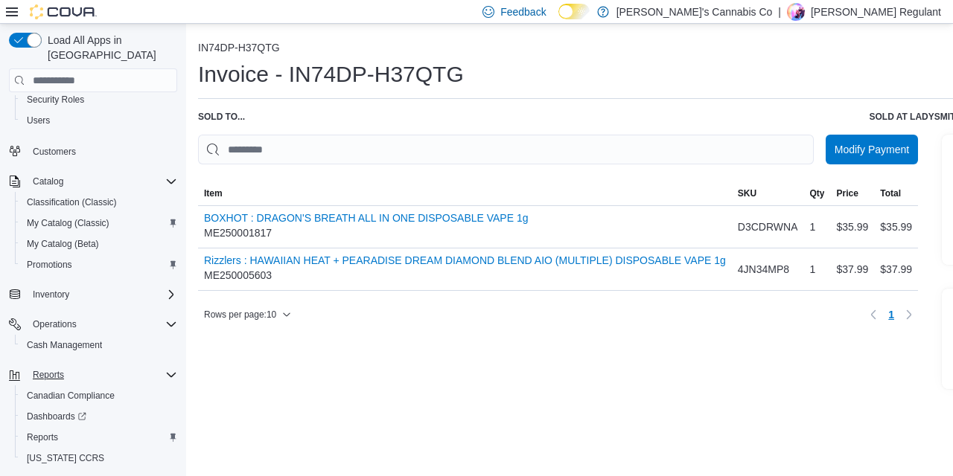
scroll to position [210, 0]
click at [91, 339] on span "Cash Management" at bounding box center [64, 345] width 75 height 12
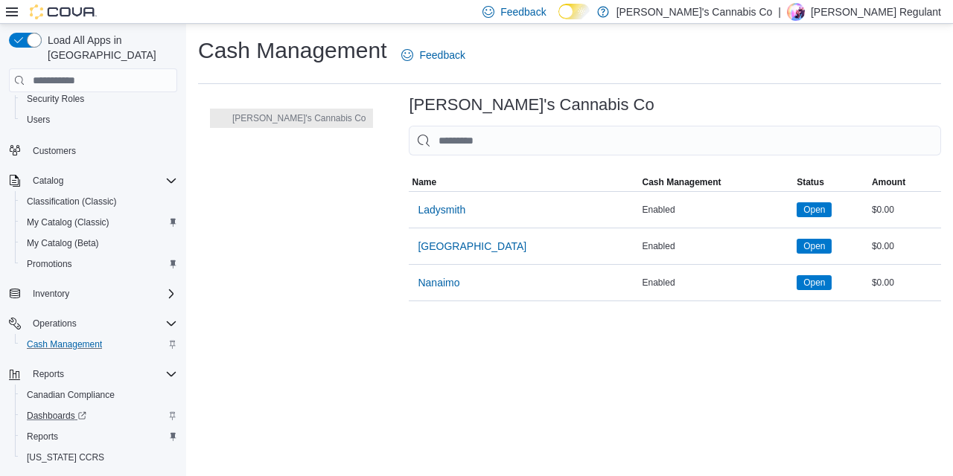
scroll to position [228, 0]
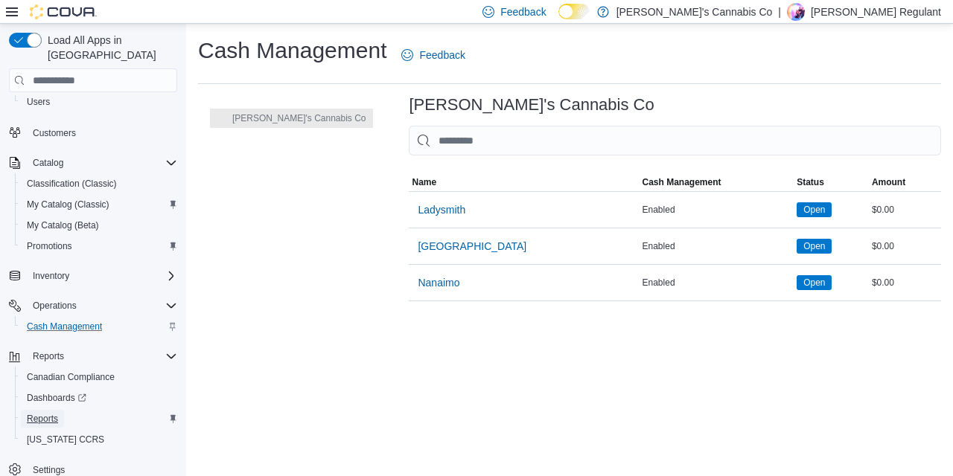
click at [45, 413] on span "Reports" at bounding box center [42, 419] width 31 height 12
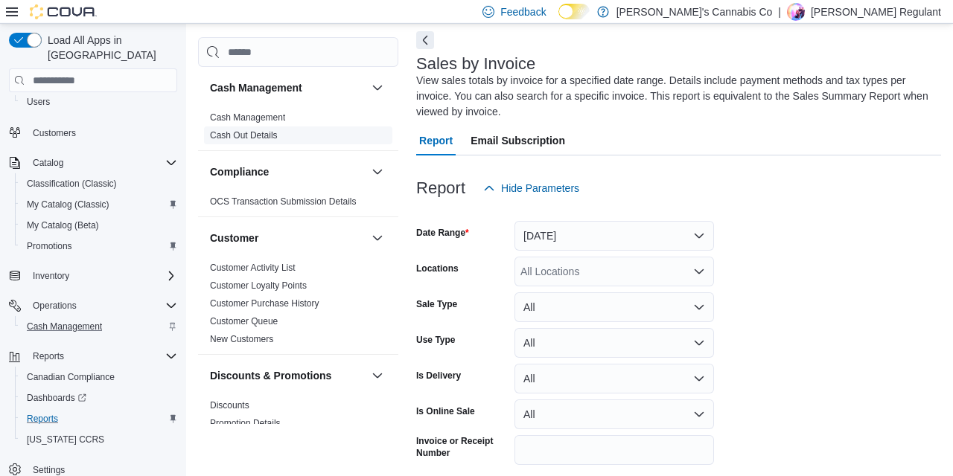
scroll to position [65, 0]
click at [277, 118] on link "Cash Management" at bounding box center [247, 117] width 75 height 10
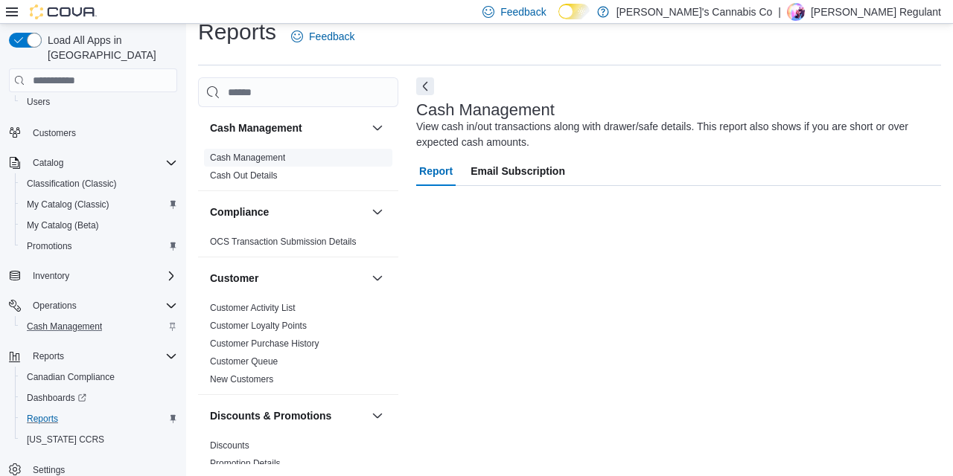
scroll to position [19, 0]
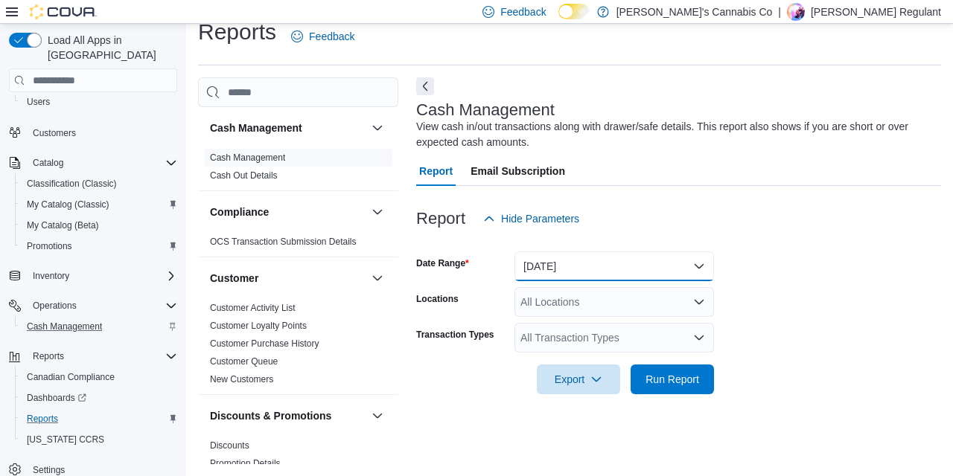
click at [566, 272] on button "Today" at bounding box center [613, 267] width 199 height 30
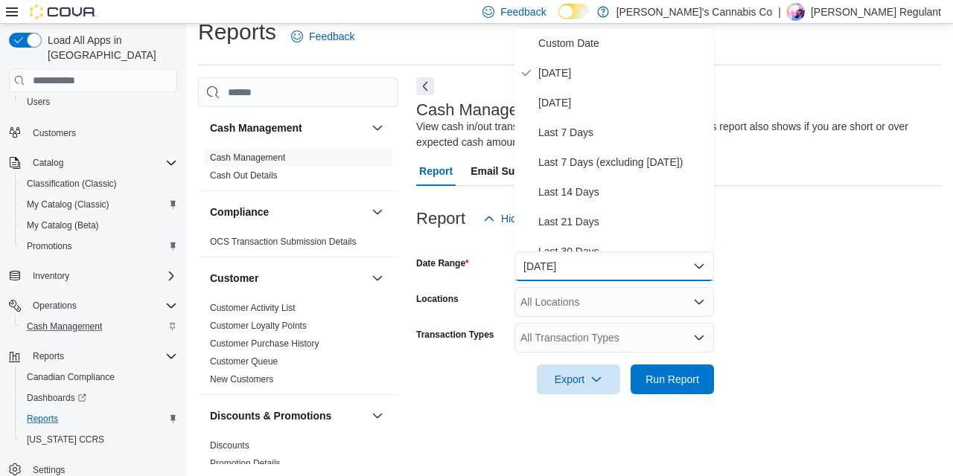
click at [758, 277] on form "Date Range Today Locations All Locations Transaction Types All Transaction Type…" at bounding box center [678, 314] width 525 height 161
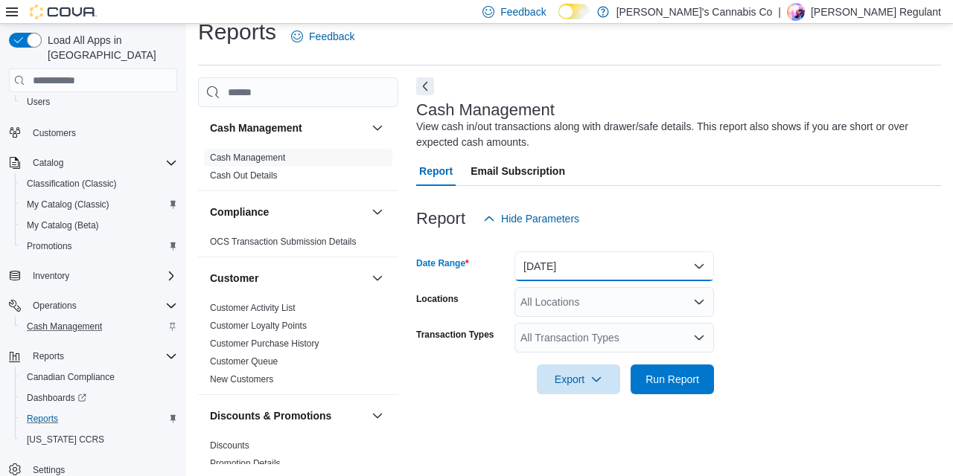
click at [688, 266] on button "Today" at bounding box center [613, 267] width 199 height 30
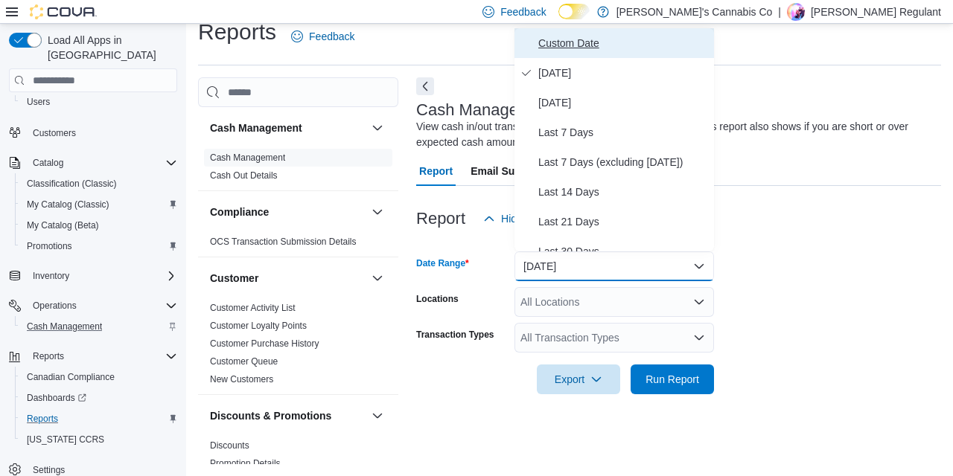
click at [593, 48] on span "Custom Date" at bounding box center [623, 43] width 170 height 18
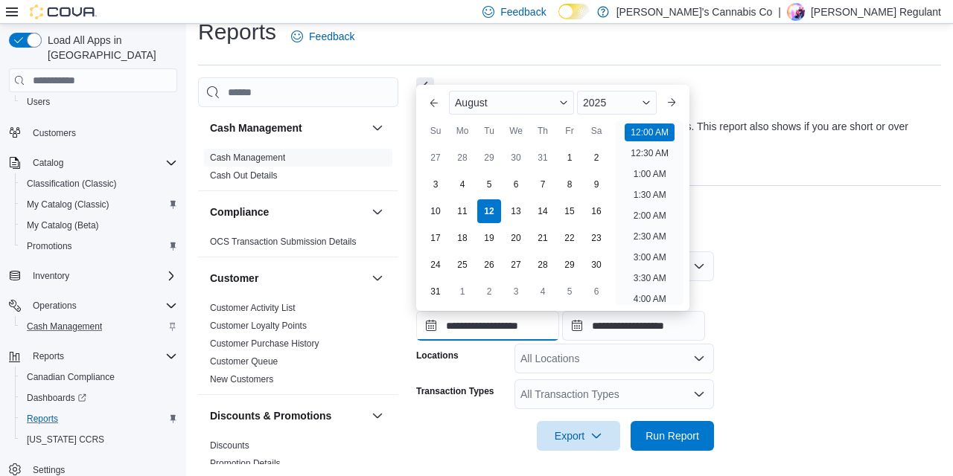
click at [526, 319] on input "**********" at bounding box center [487, 326] width 143 height 30
click at [575, 187] on div "8" at bounding box center [569, 184] width 26 height 26
type input "**********"
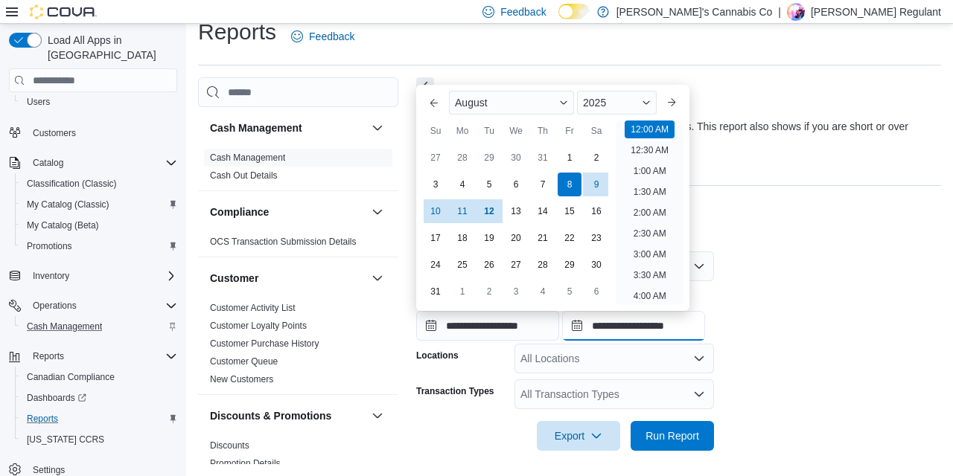
click at [664, 326] on input "**********" at bounding box center [633, 326] width 143 height 30
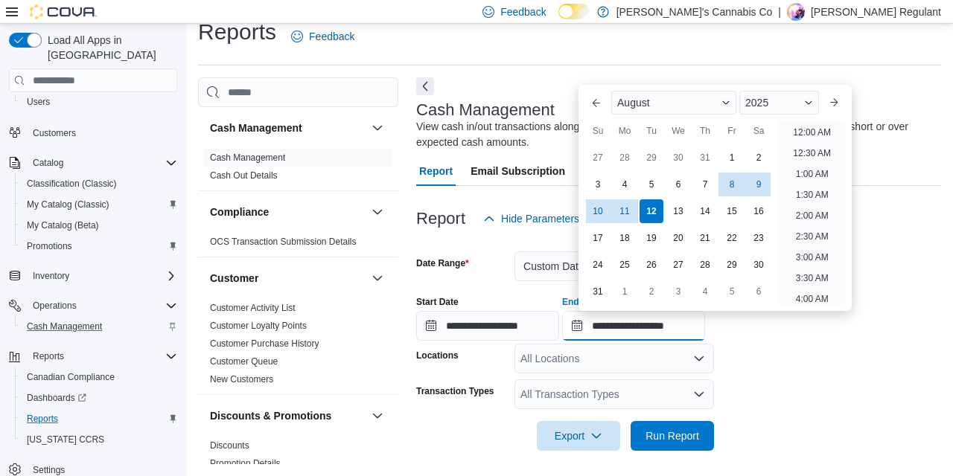
scroll to position [819, 0]
click at [734, 188] on div "8" at bounding box center [731, 184] width 26 height 26
type input "**********"
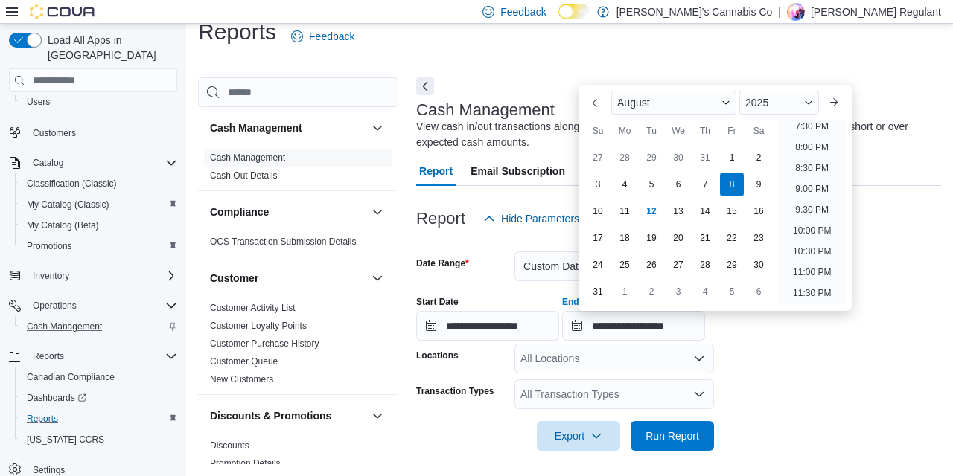
click at [739, 388] on form "**********" at bounding box center [678, 342] width 525 height 217
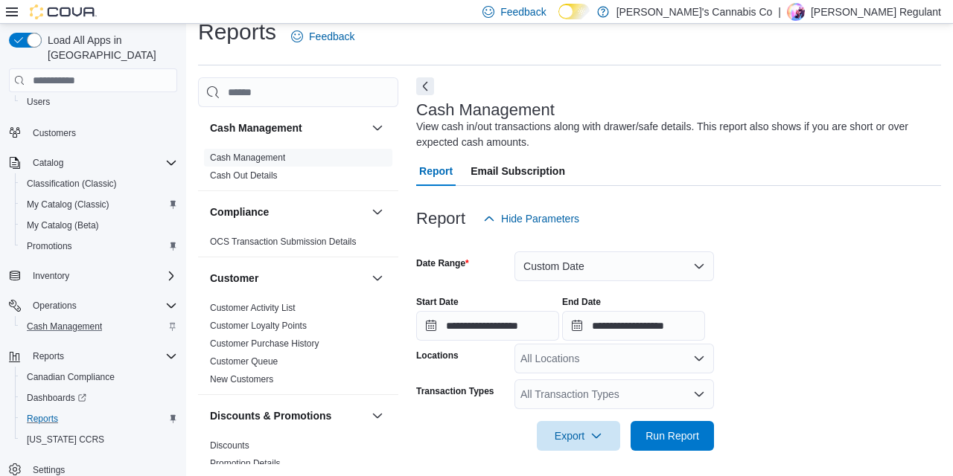
click at [680, 364] on div "All Locations" at bounding box center [613, 359] width 199 height 30
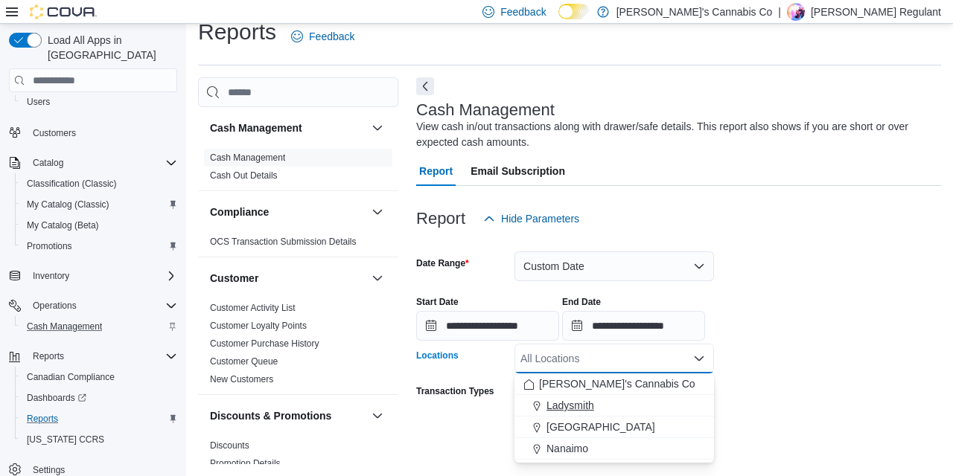
click at [575, 405] on span "Ladysmith" at bounding box center [570, 405] width 48 height 15
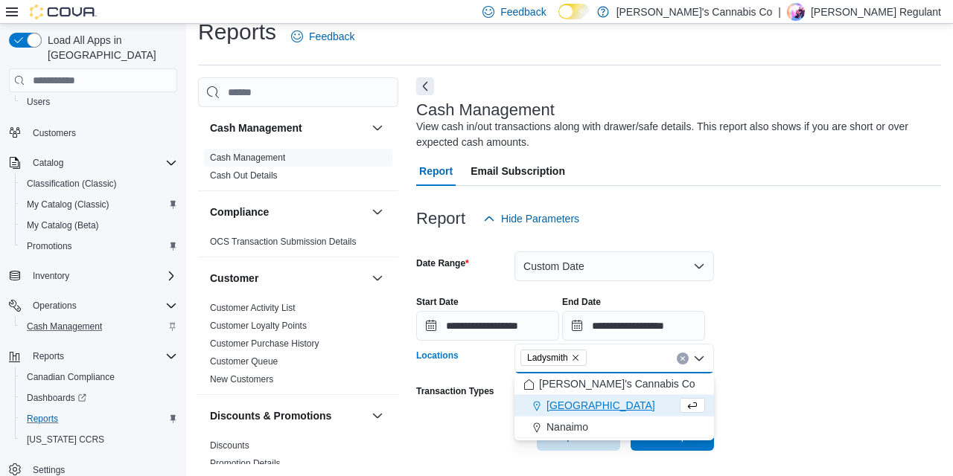
click at [816, 413] on div at bounding box center [678, 415] width 525 height 12
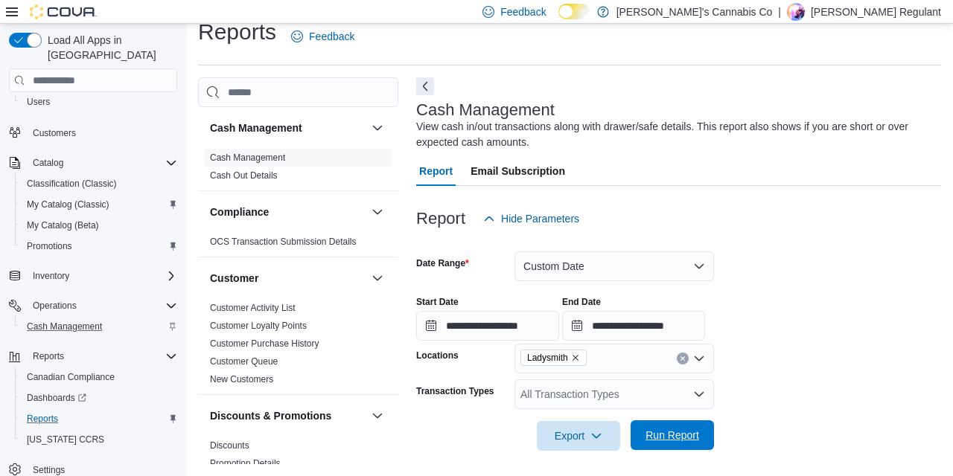
click at [670, 438] on span "Run Report" at bounding box center [672, 435] width 54 height 15
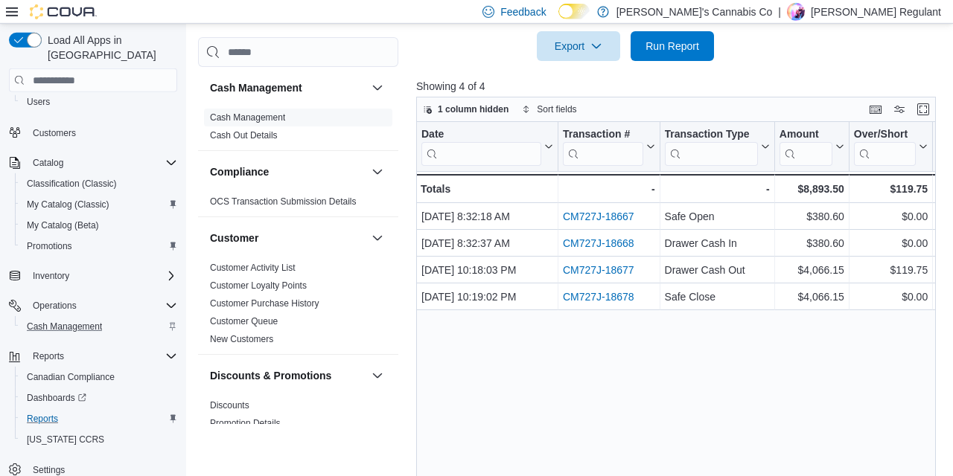
scroll to position [416, 0]
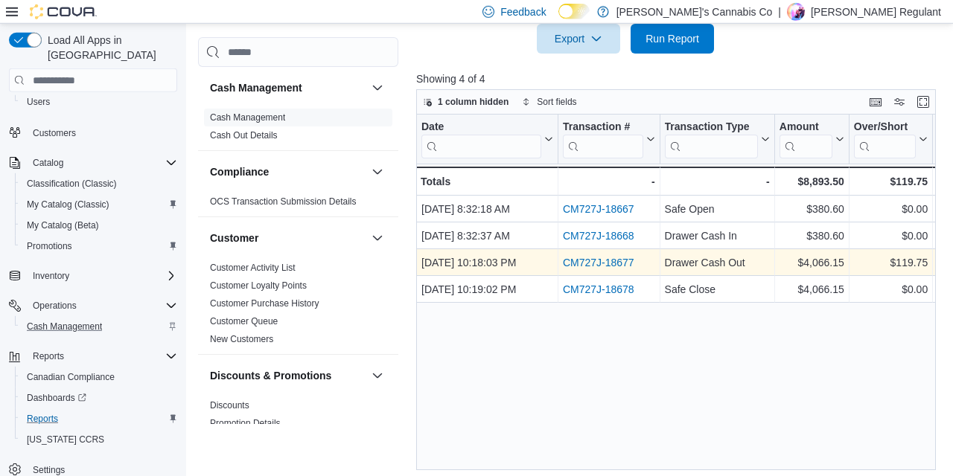
click at [585, 261] on link "CM727J-18677" at bounding box center [598, 263] width 71 height 12
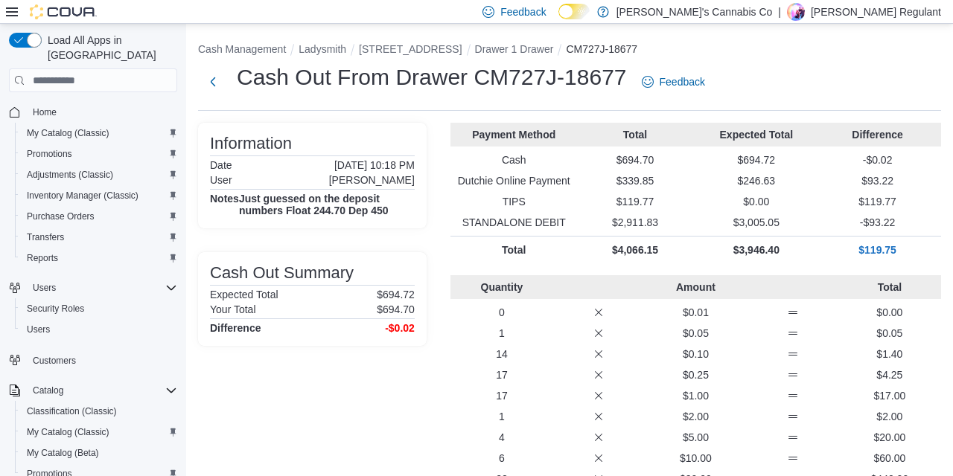
click at [776, 77] on div "Cash Out From Drawer CM727J-18677 Feedback" at bounding box center [569, 82] width 743 height 39
click at [808, 76] on div "Cash Out From Drawer CM727J-18677 Feedback" at bounding box center [569, 82] width 743 height 39
